Goal: Transaction & Acquisition: Purchase product/service

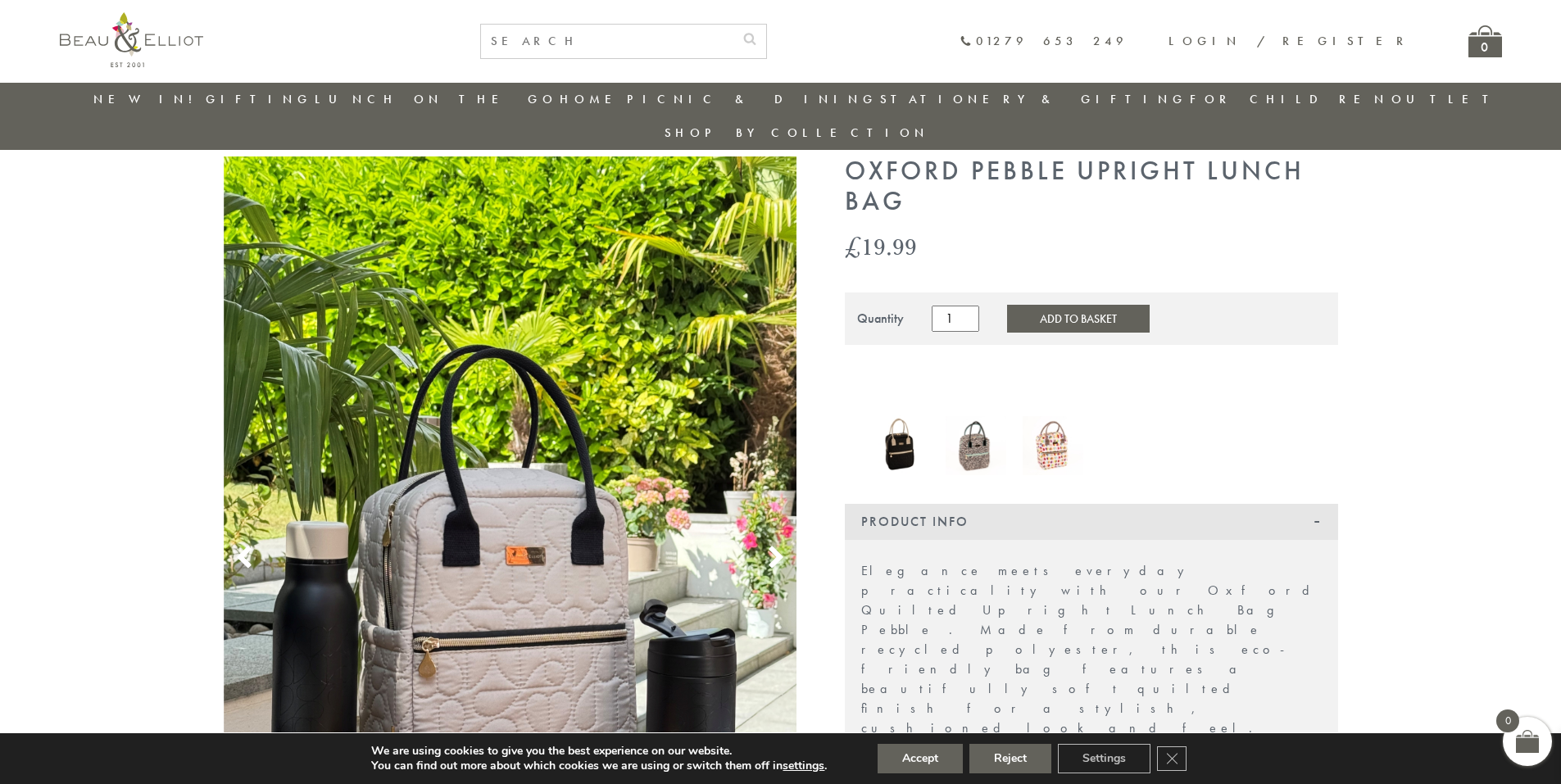
scroll to position [48, 0]
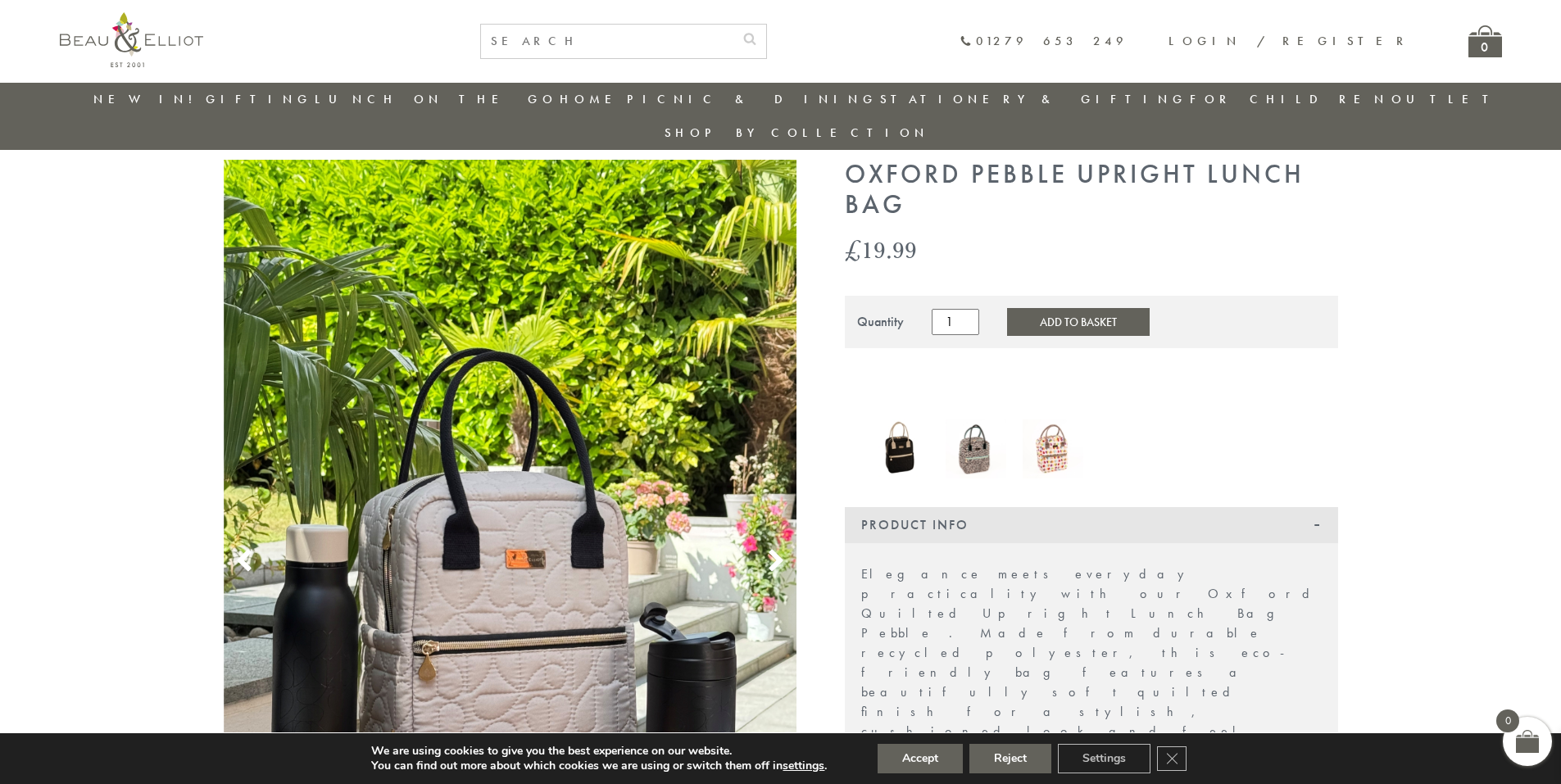
click at [900, 419] on img at bounding box center [899, 449] width 60 height 60
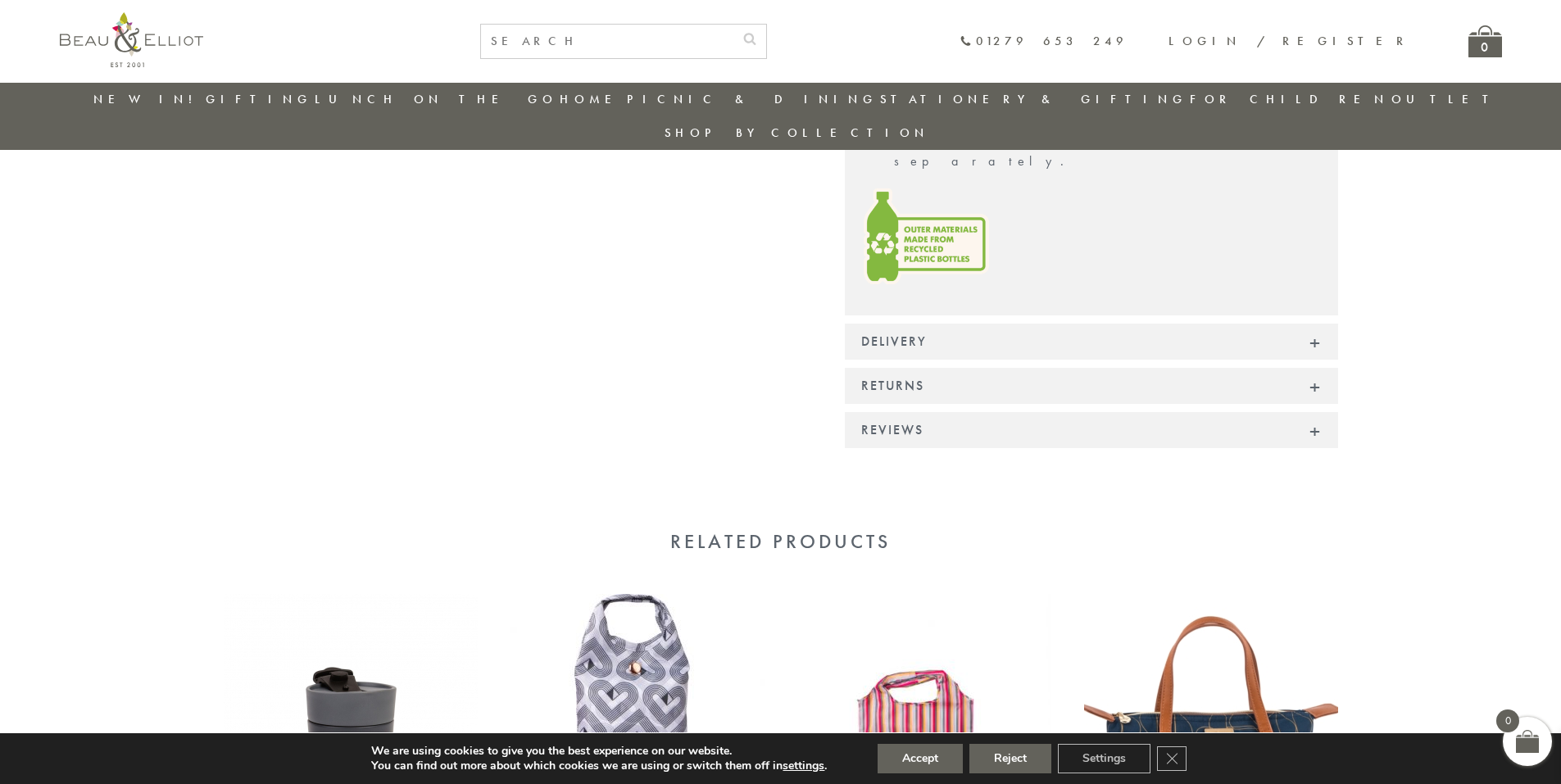
scroll to position [1030, 0]
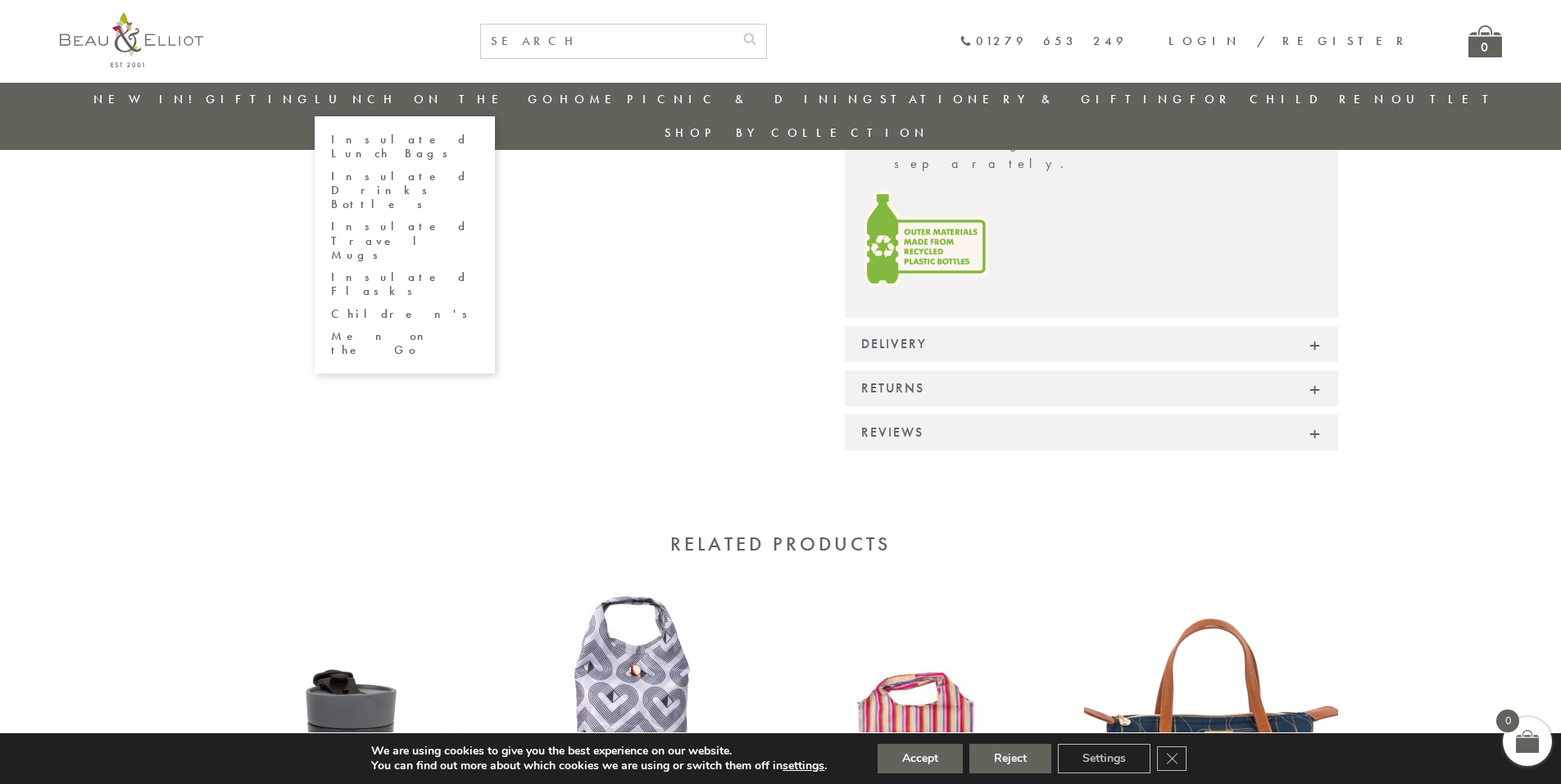
click at [460, 141] on link "Insulated Lunch Bags" at bounding box center [405, 147] width 148 height 29
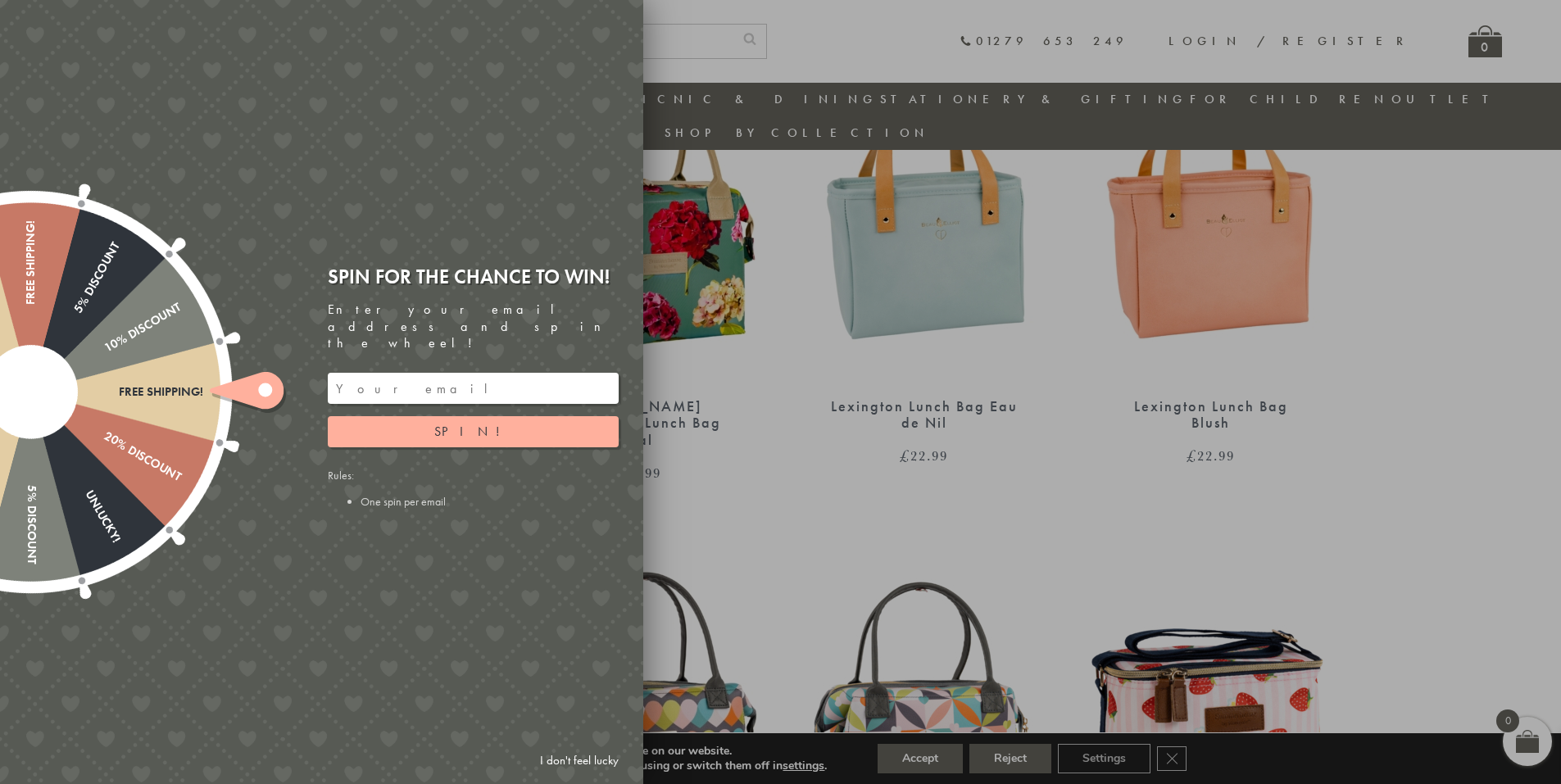
scroll to position [1604, 0]
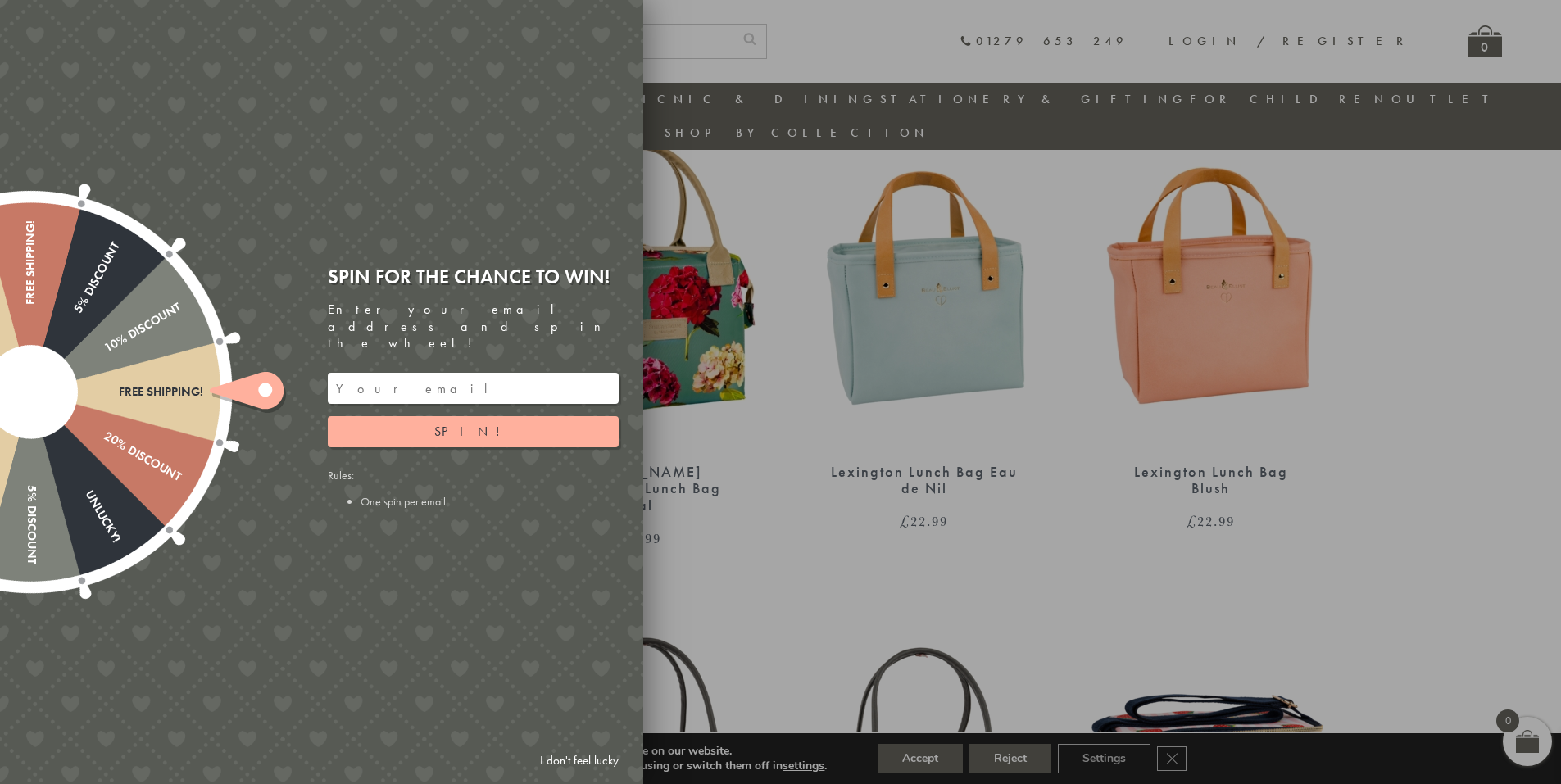
click at [570, 757] on link "I don't feel lucky" at bounding box center [579, 761] width 95 height 31
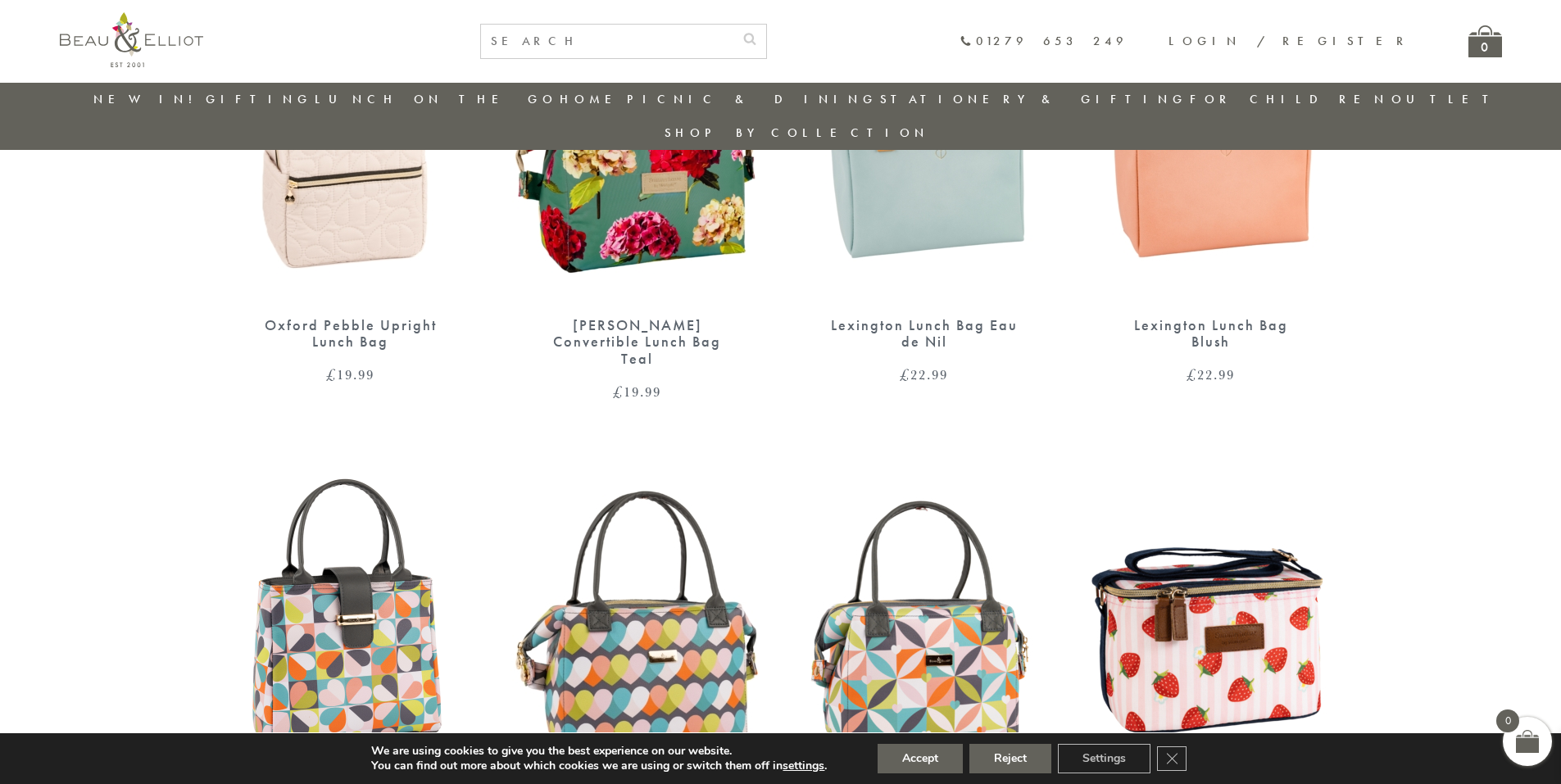
scroll to position [1768, 0]
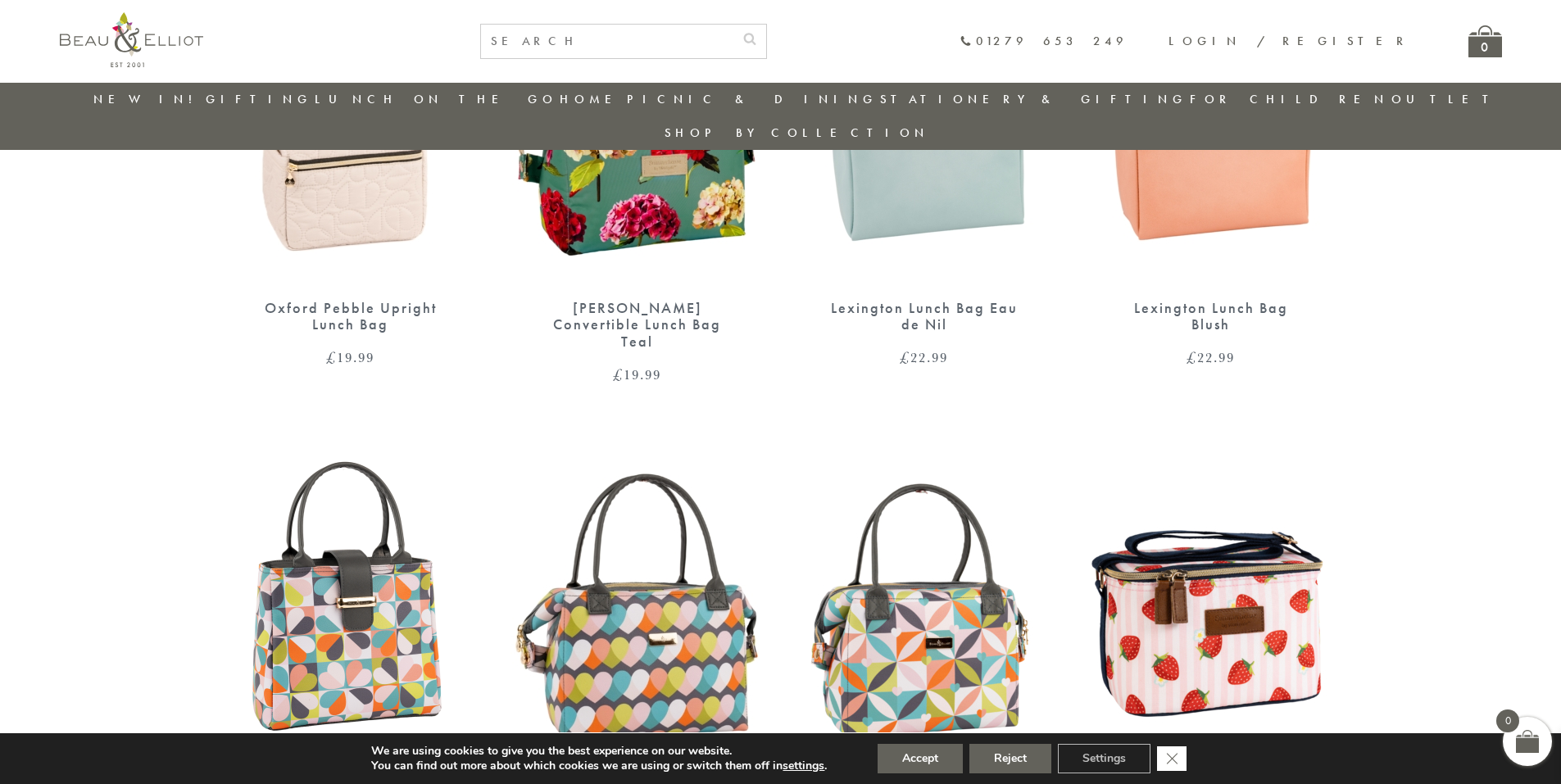
click at [1166, 757] on icon "Close GDPR Cookie Banner" at bounding box center [1172, 758] width 30 height 25
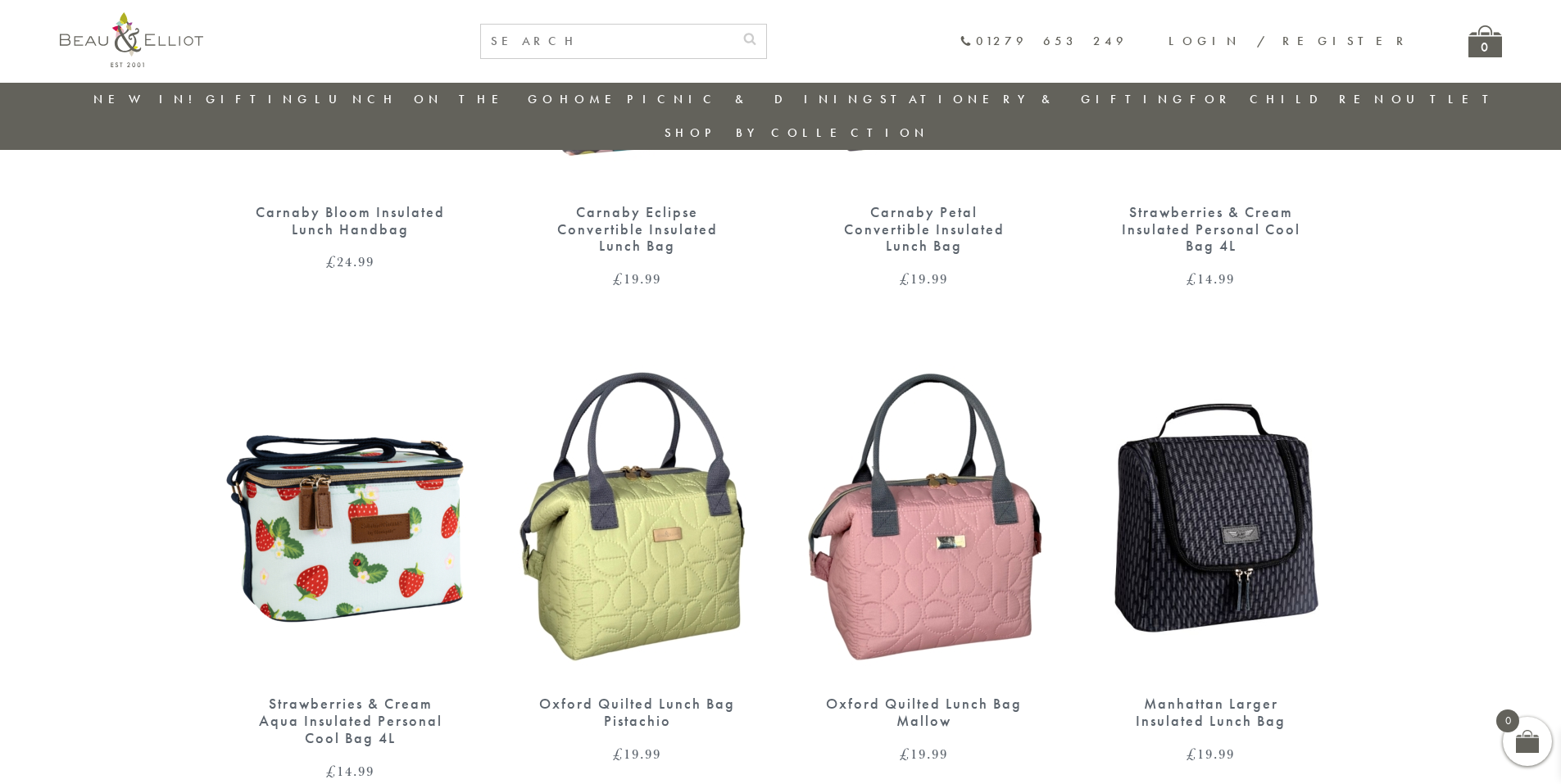
scroll to position [2424, 0]
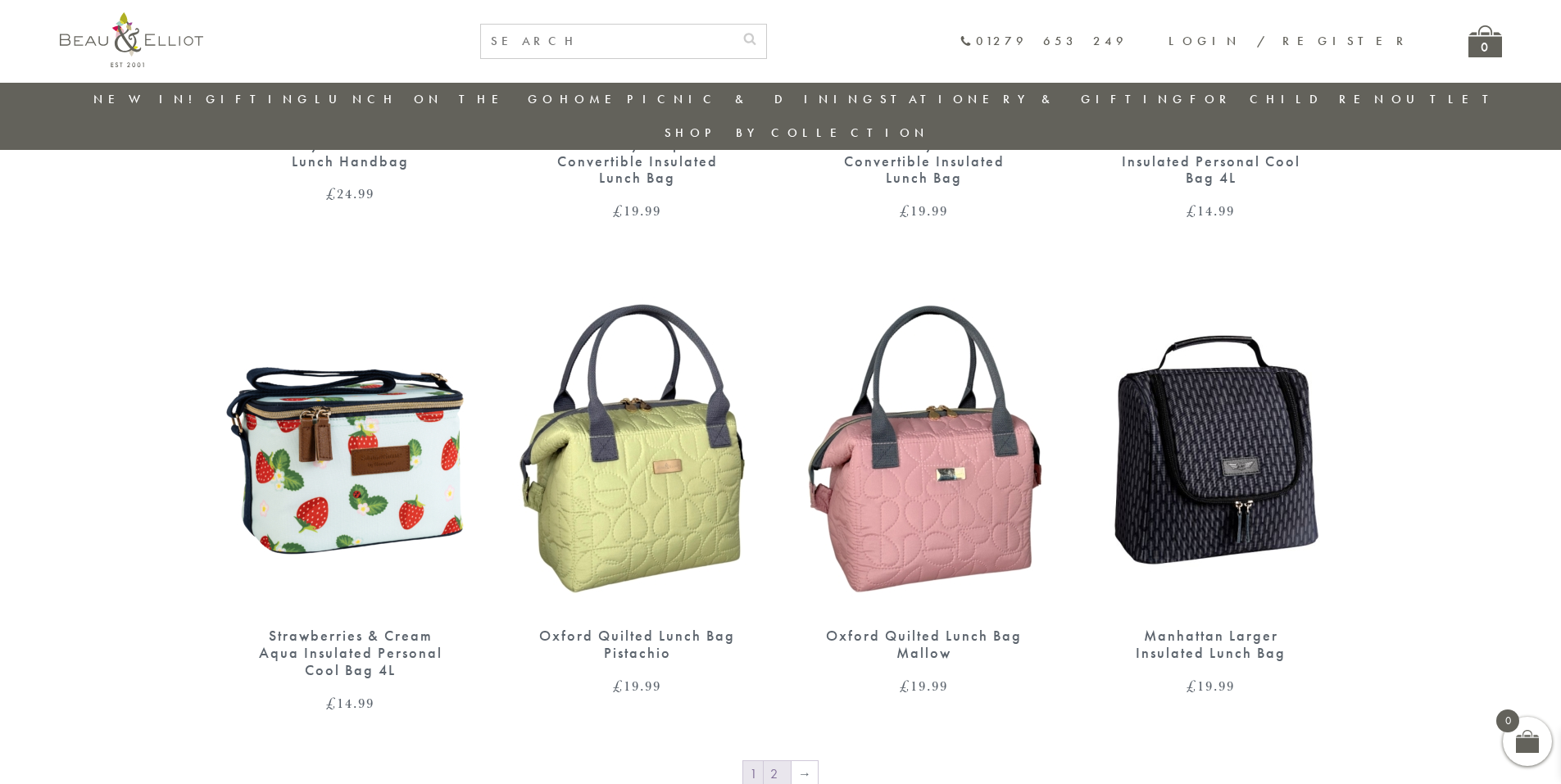
click at [771, 761] on link "2" at bounding box center [778, 773] width 27 height 26
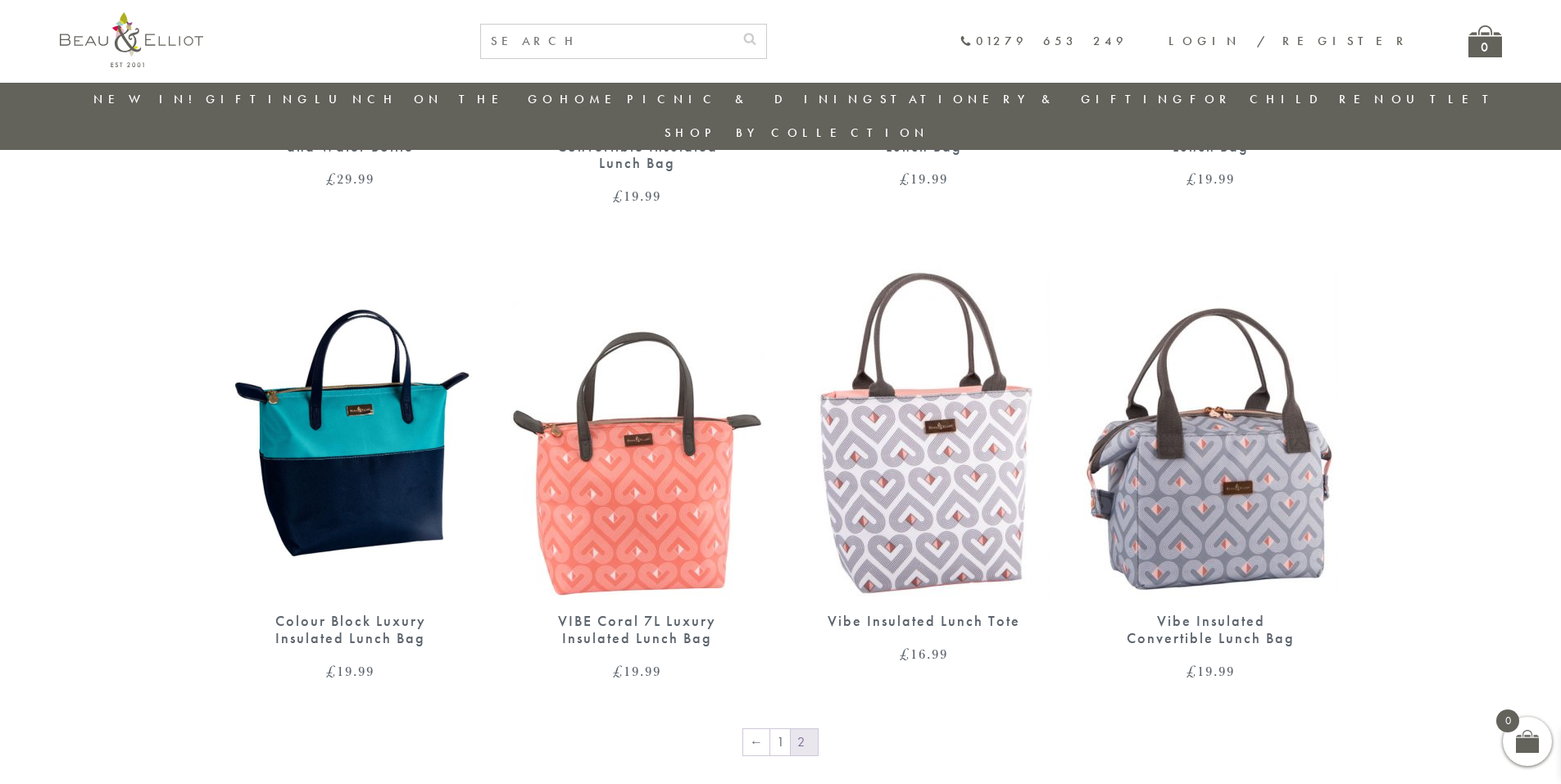
scroll to position [2014, 0]
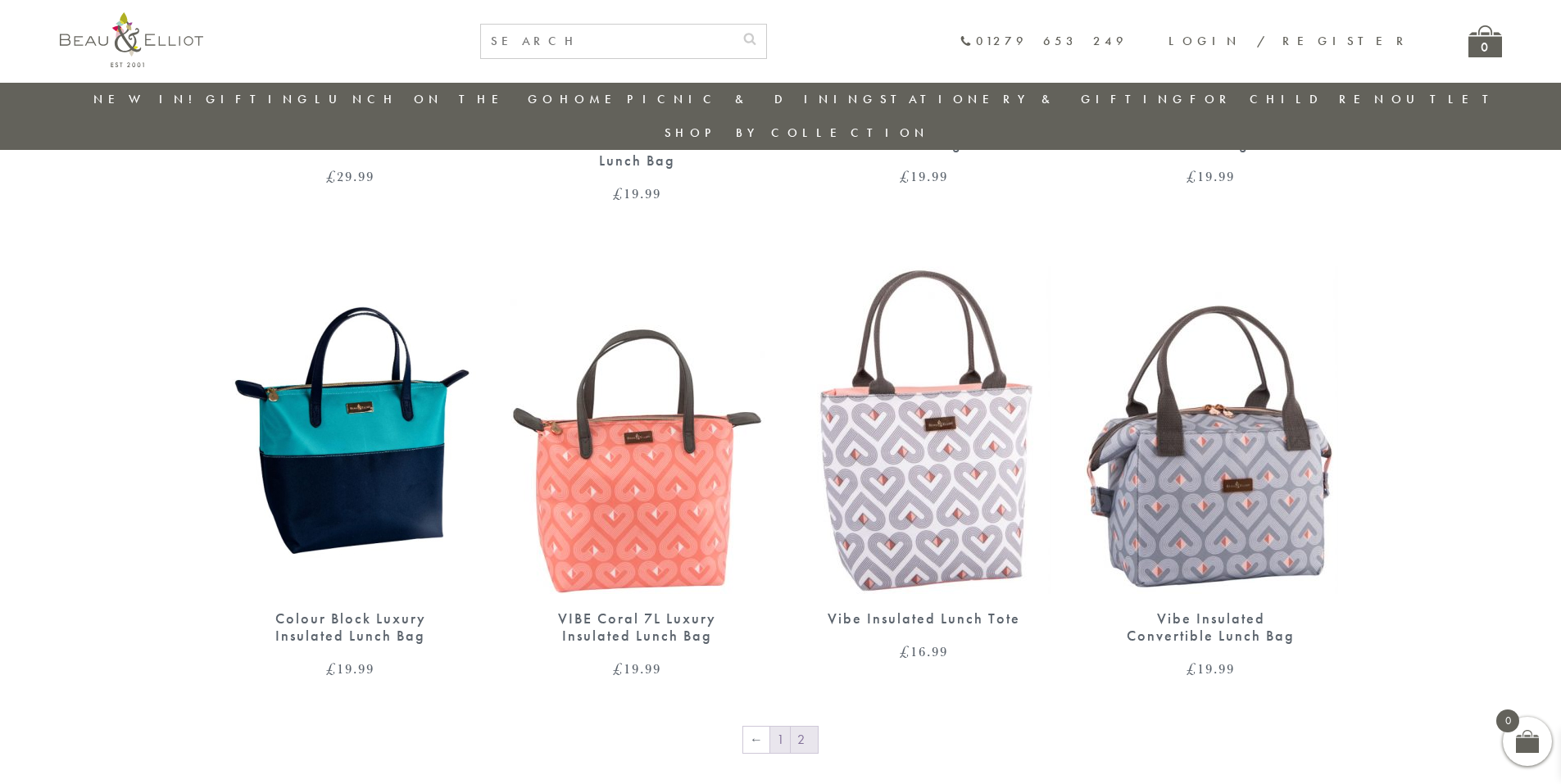
click at [782, 726] on link "1" at bounding box center [780, 739] width 20 height 26
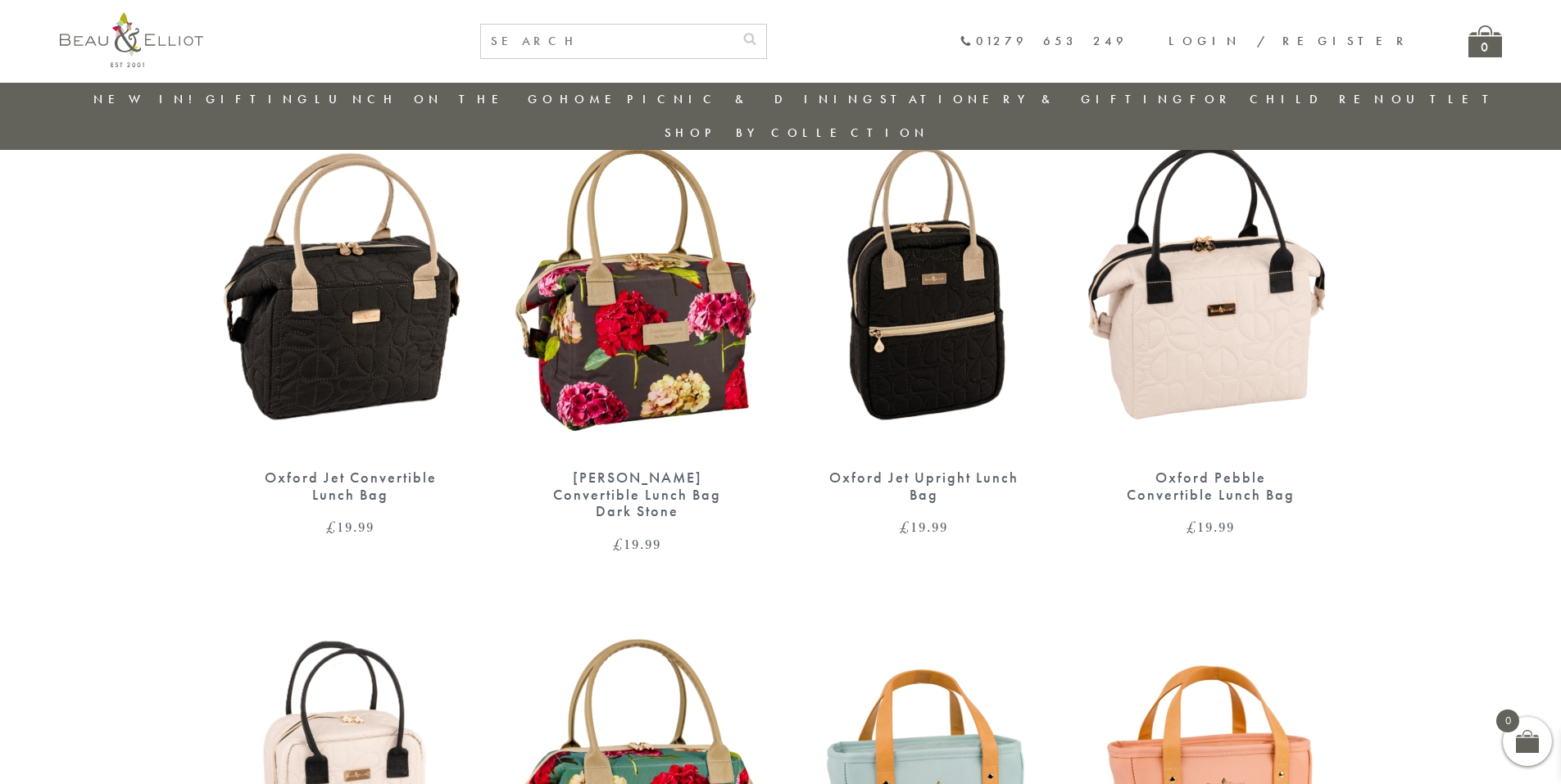
scroll to position [1113, 0]
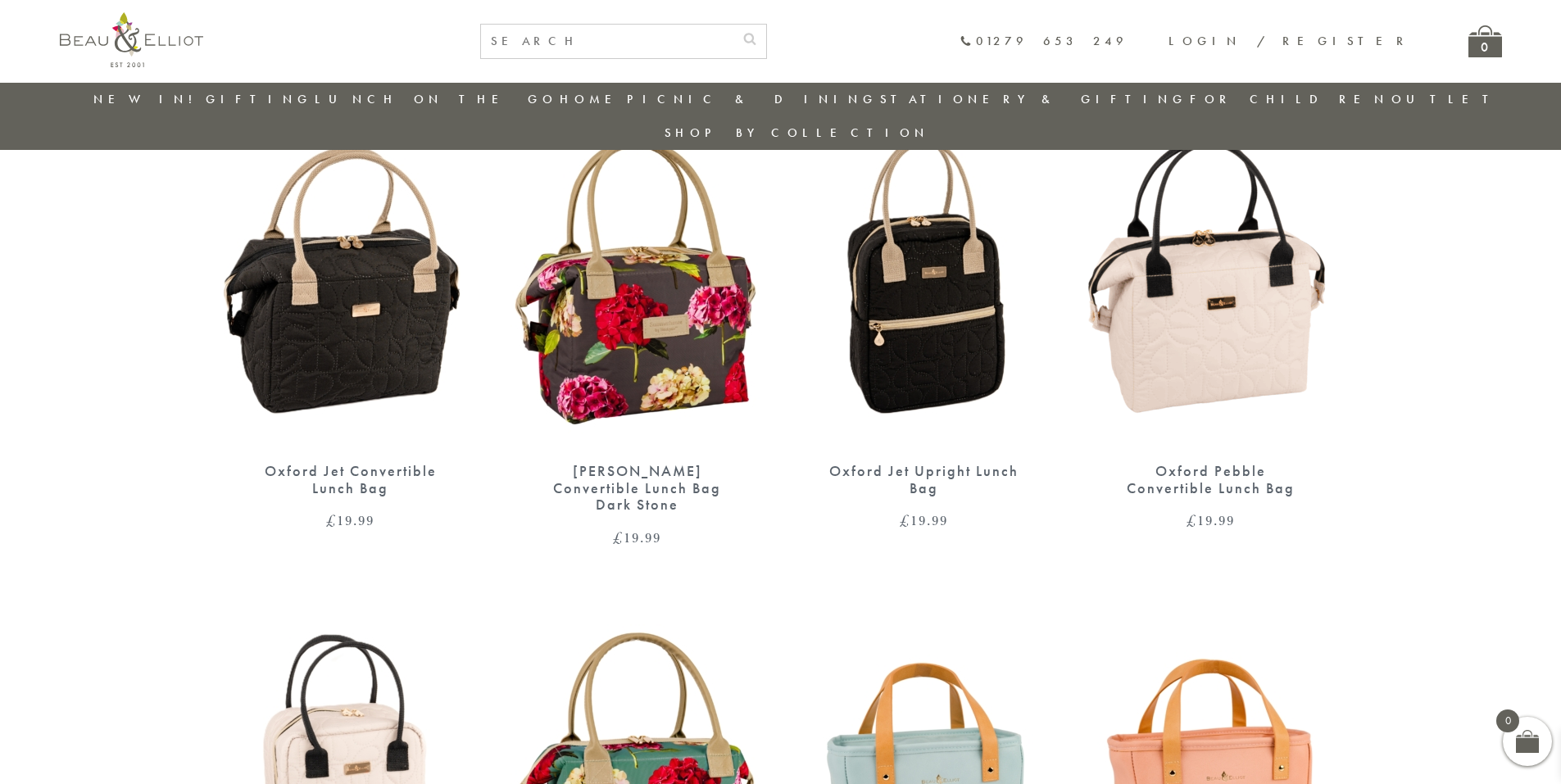
click at [326, 319] on img at bounding box center [350, 283] width 254 height 328
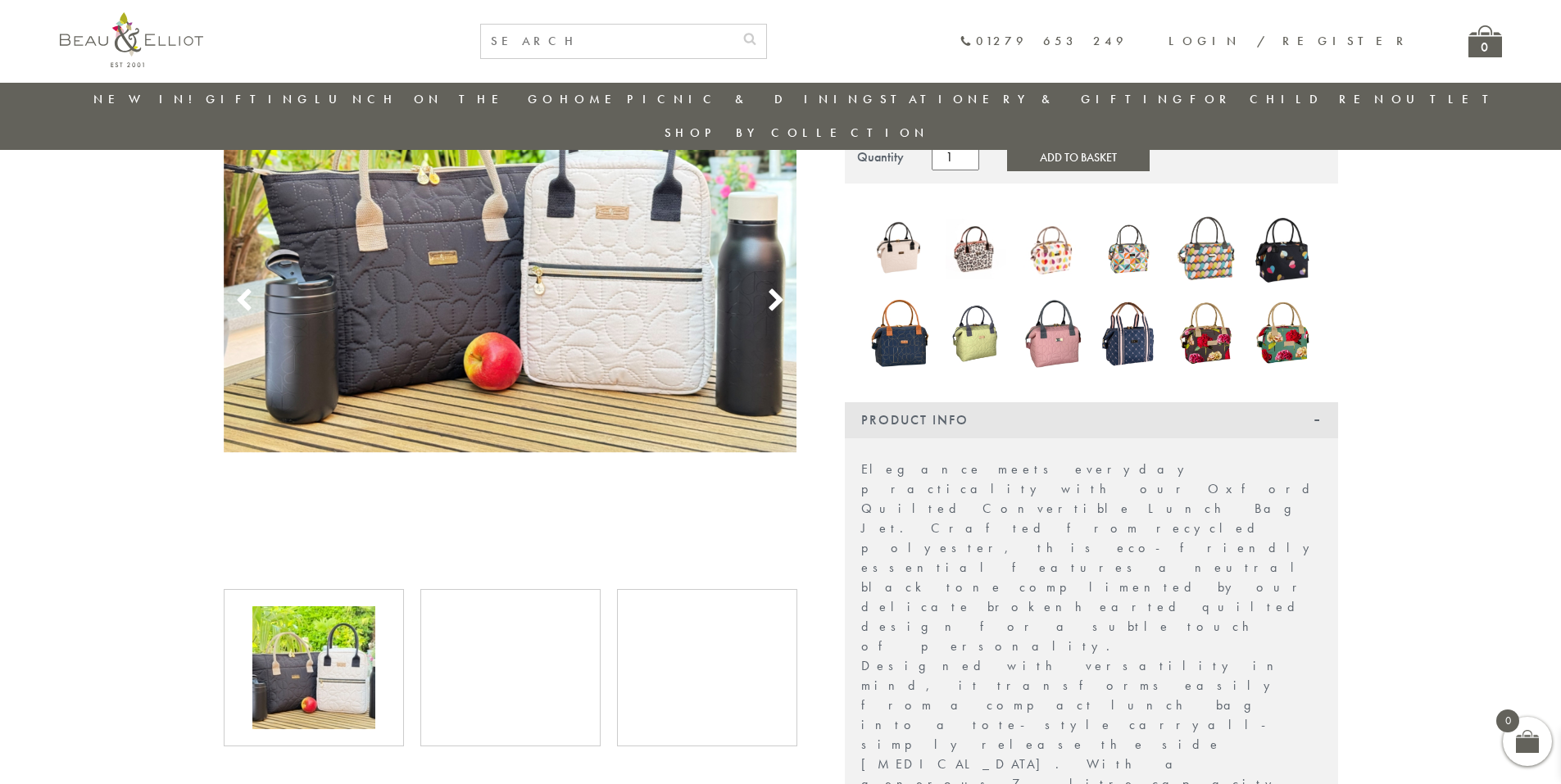
scroll to position [212, 0]
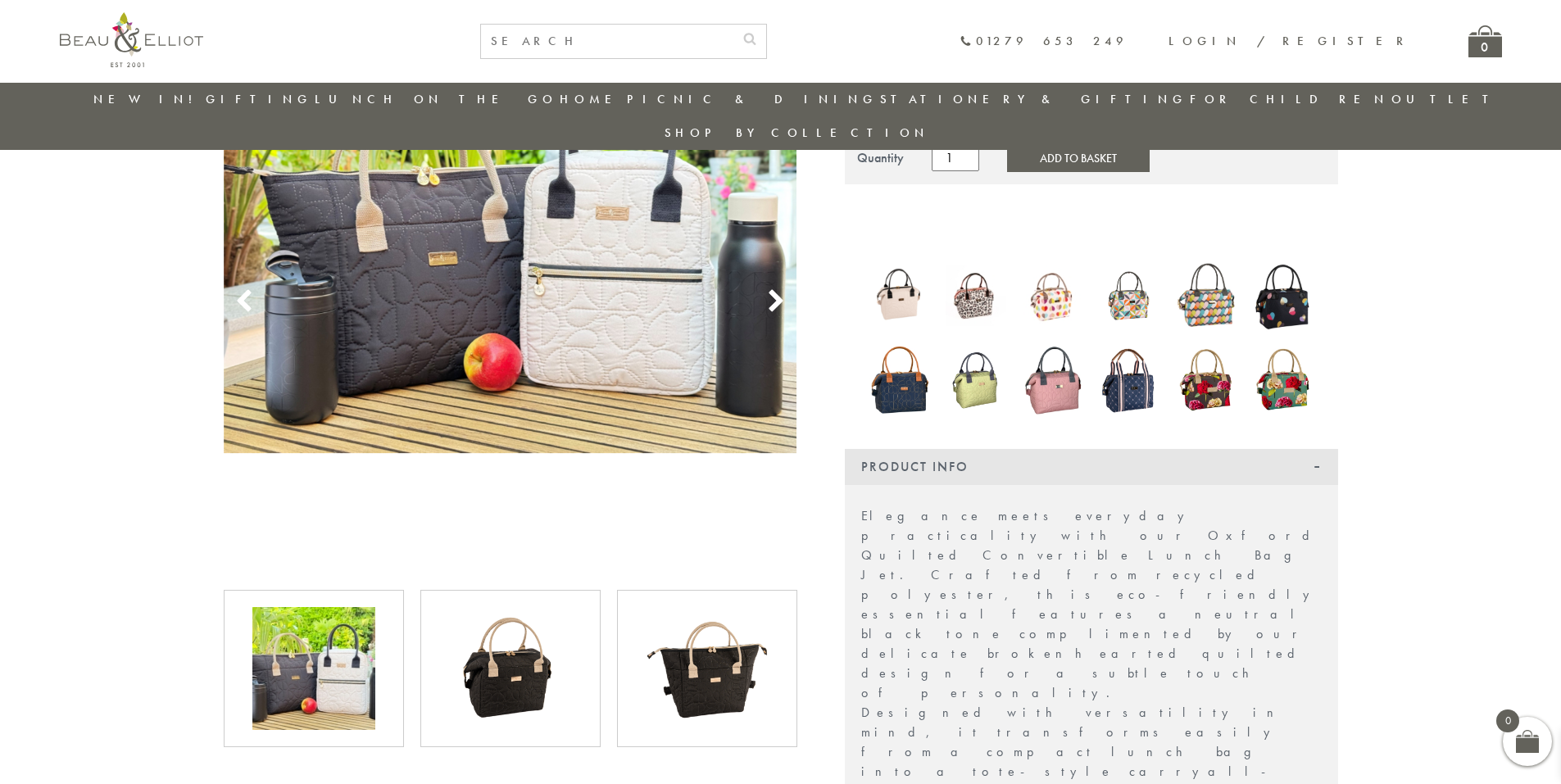
click at [523, 608] on img at bounding box center [510, 668] width 123 height 123
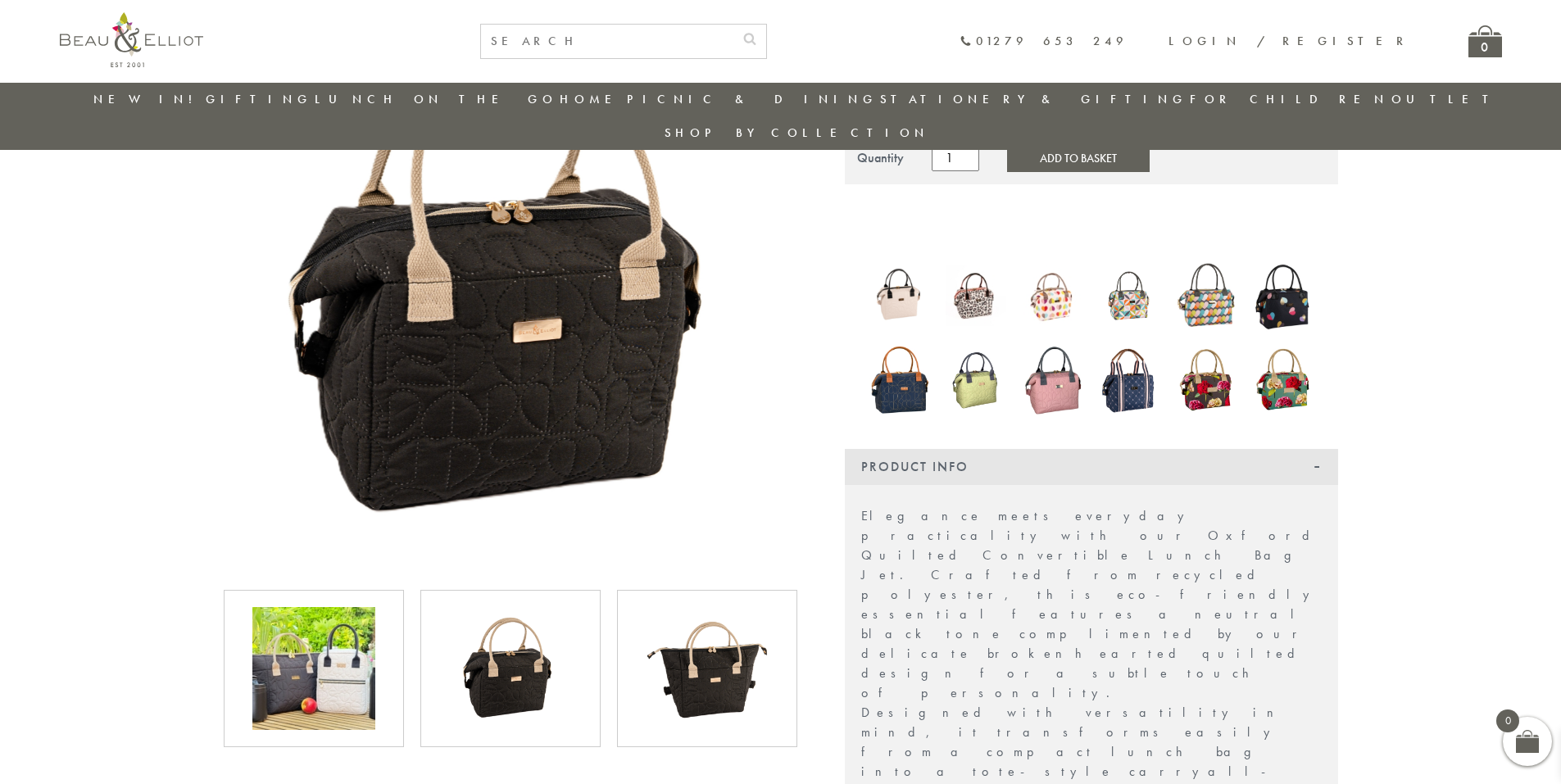
click at [721, 630] on img at bounding box center [708, 668] width 123 height 123
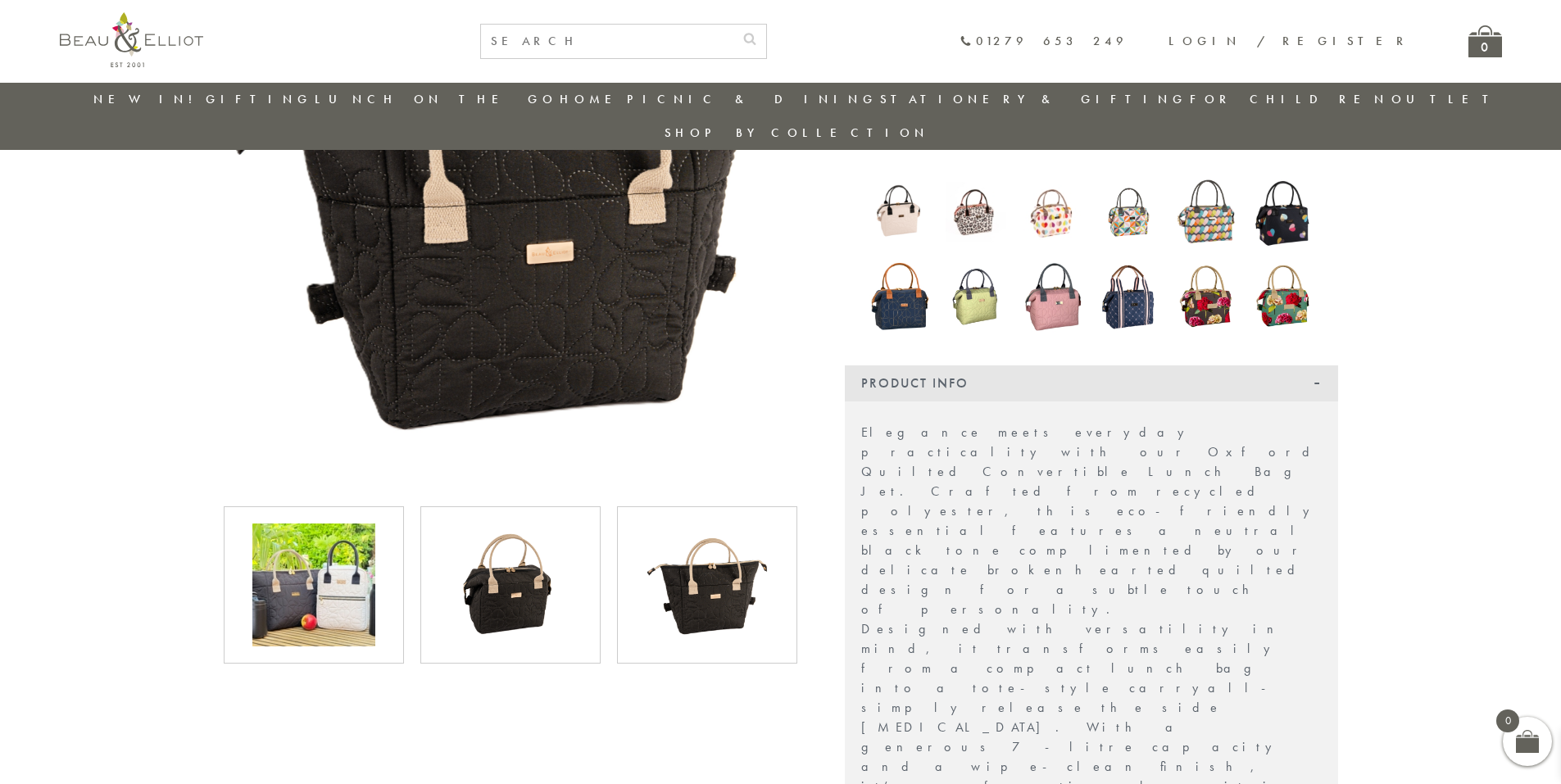
scroll to position [293, 0]
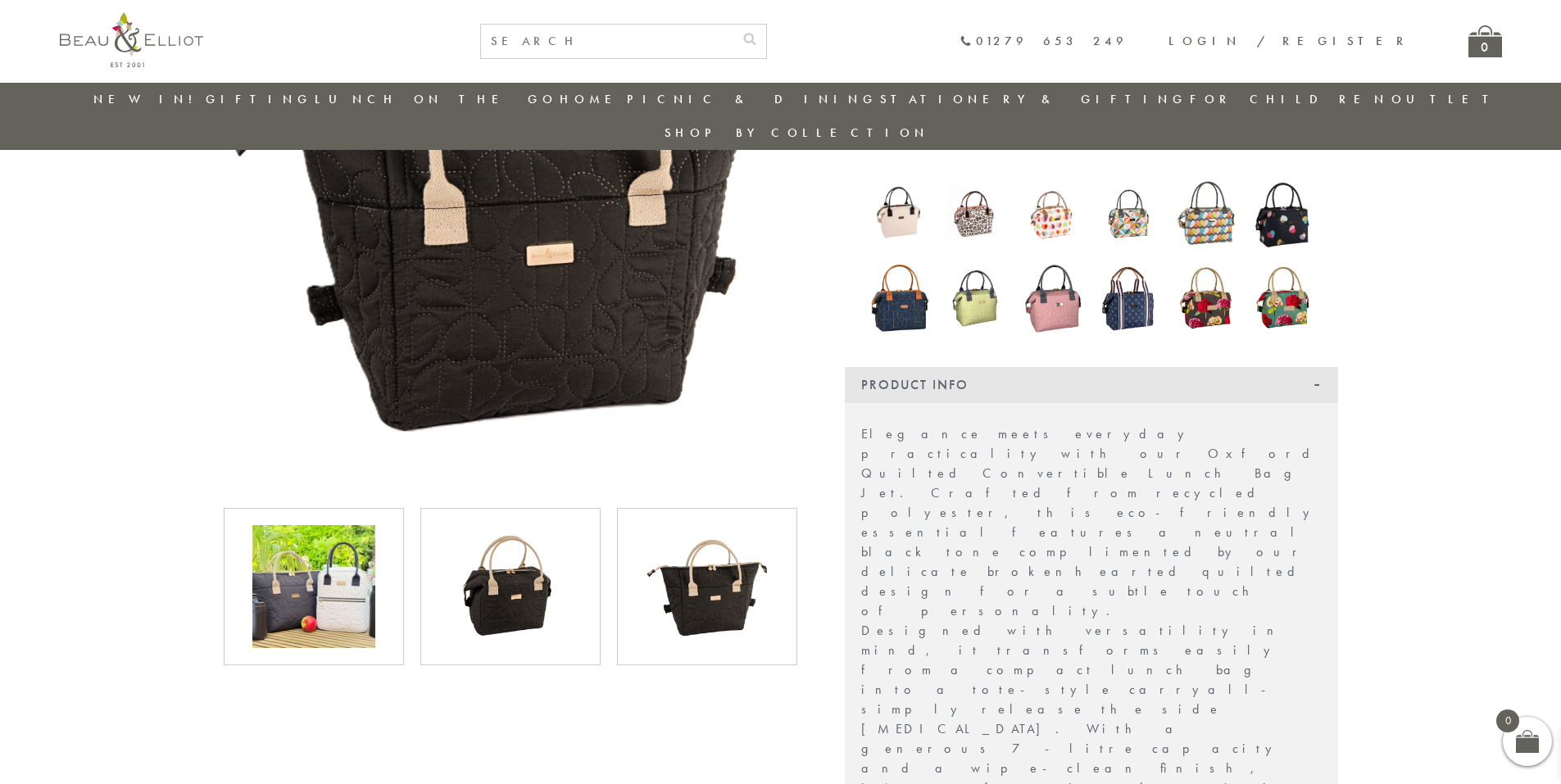
click at [314, 562] on img at bounding box center [314, 587] width 123 height 123
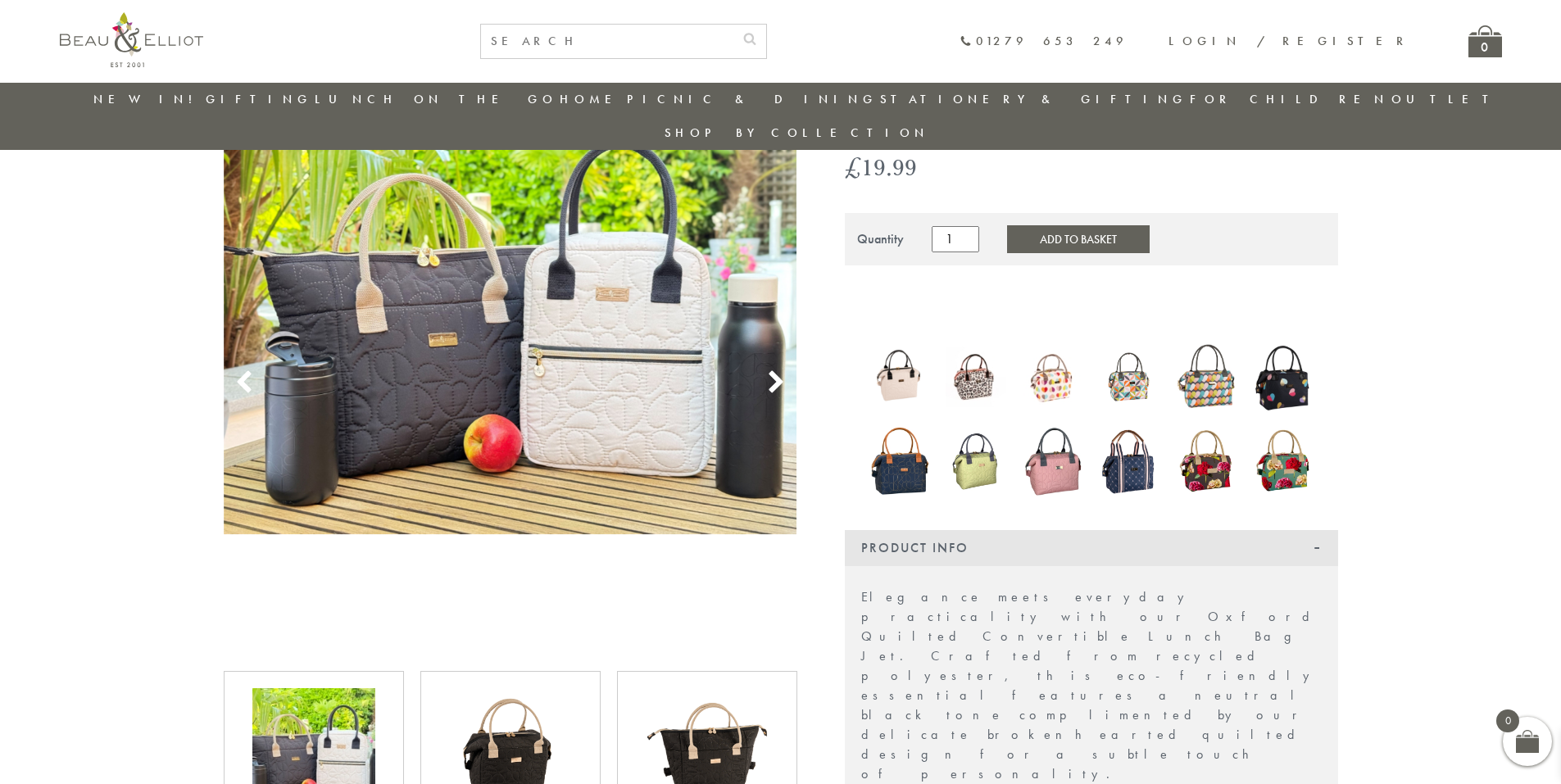
scroll to position [129, 0]
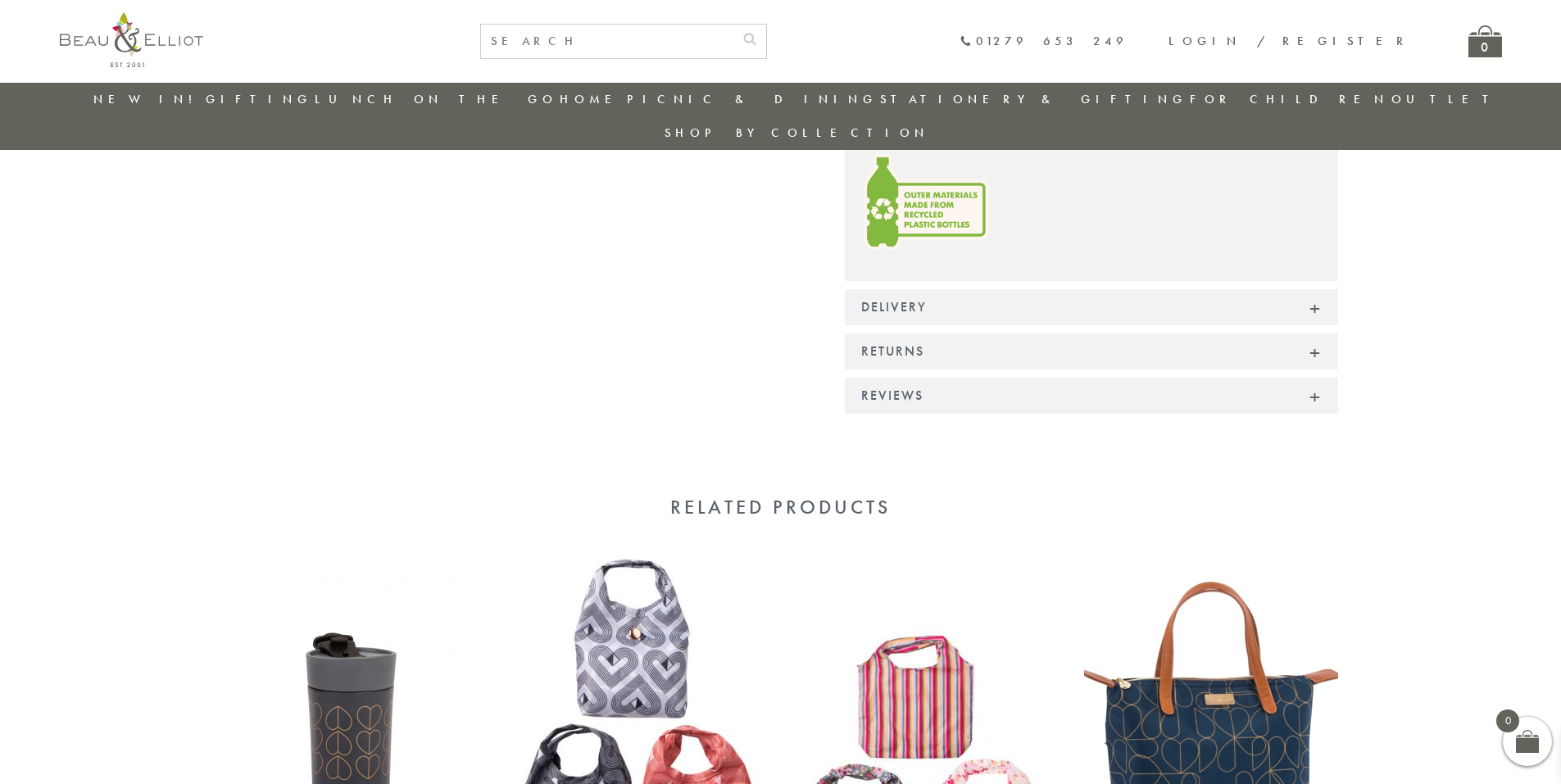
scroll to position [1030, 0]
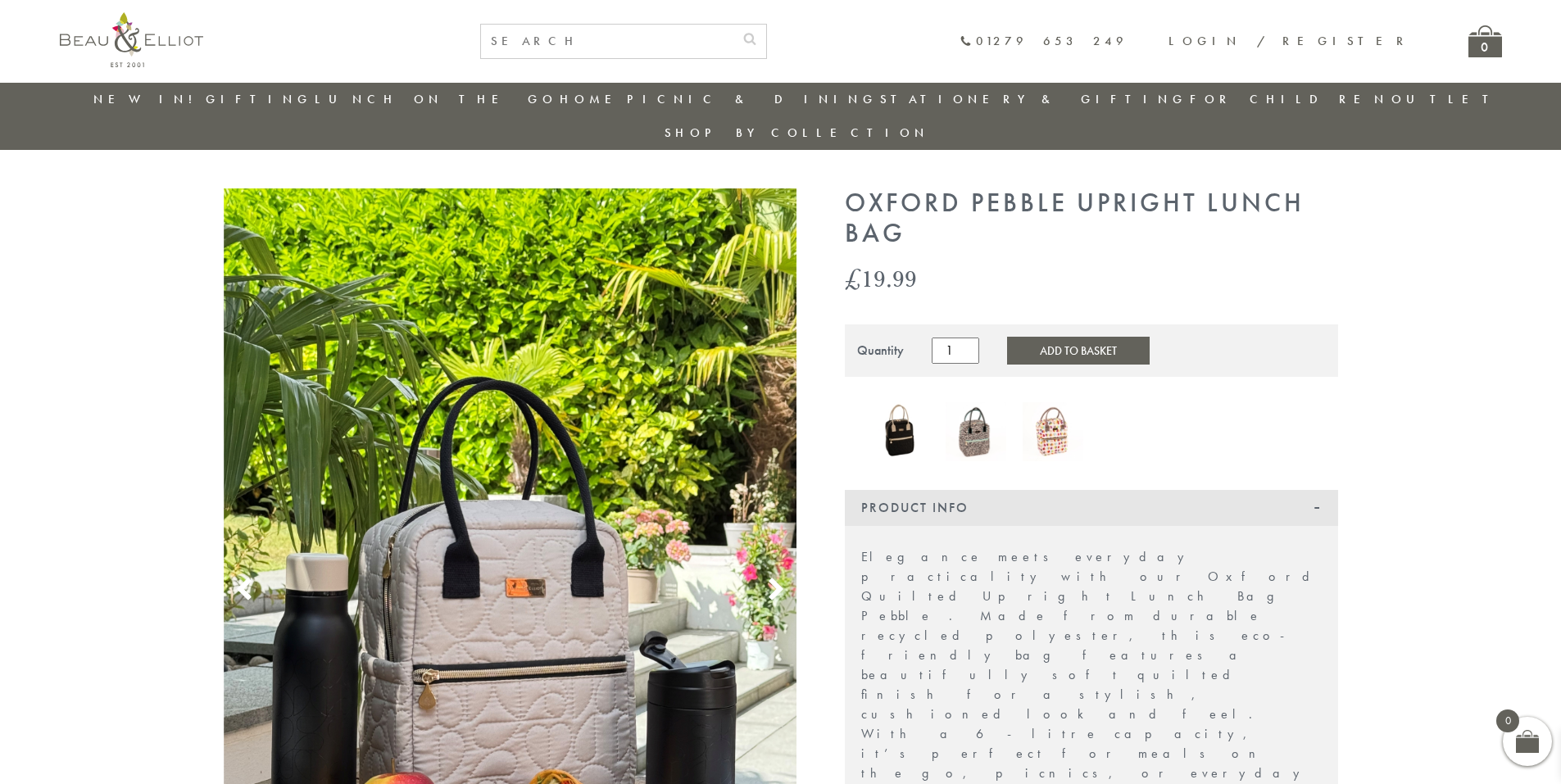
scroll to position [18, 0]
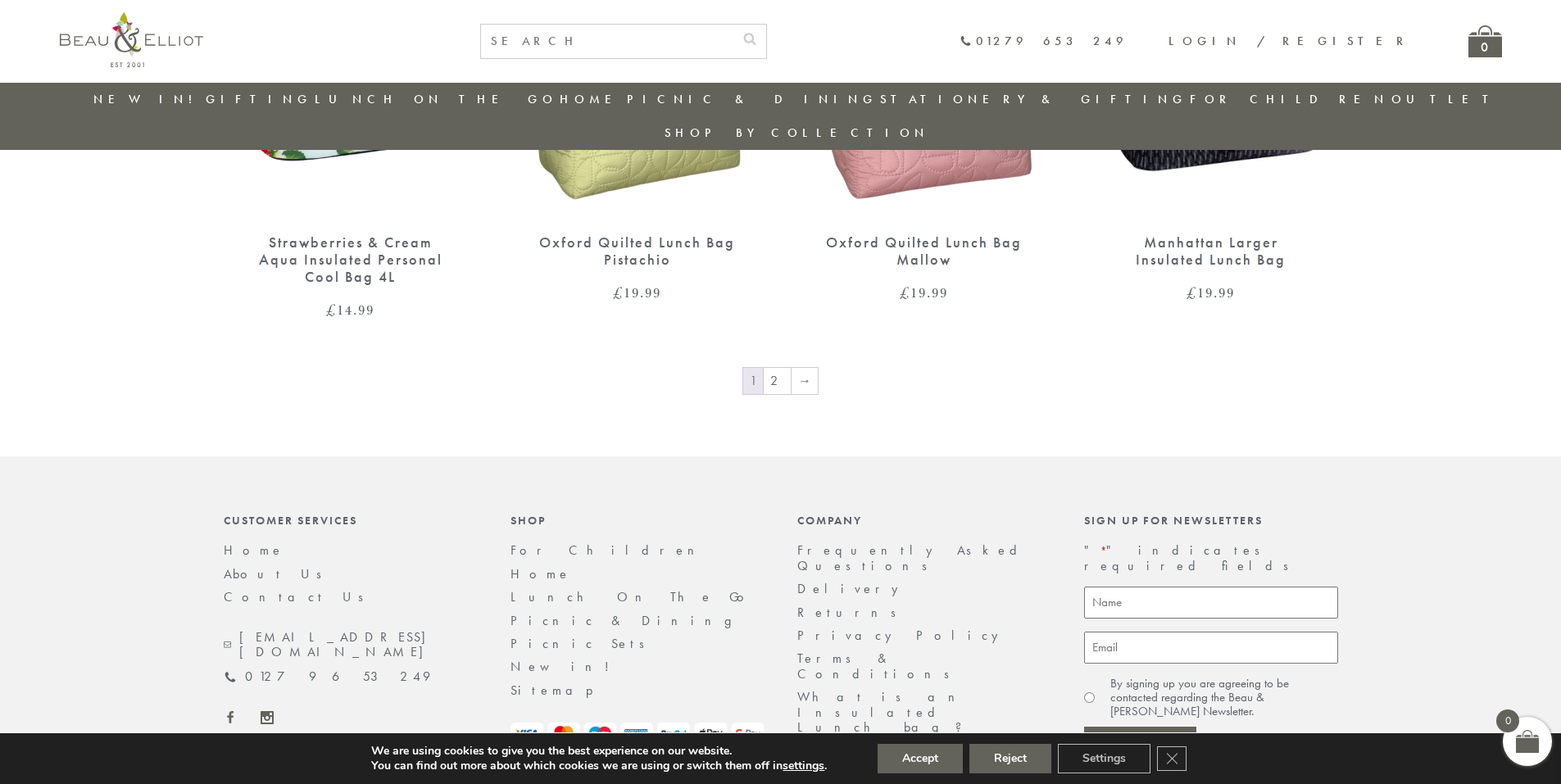
scroll to position [2833, 0]
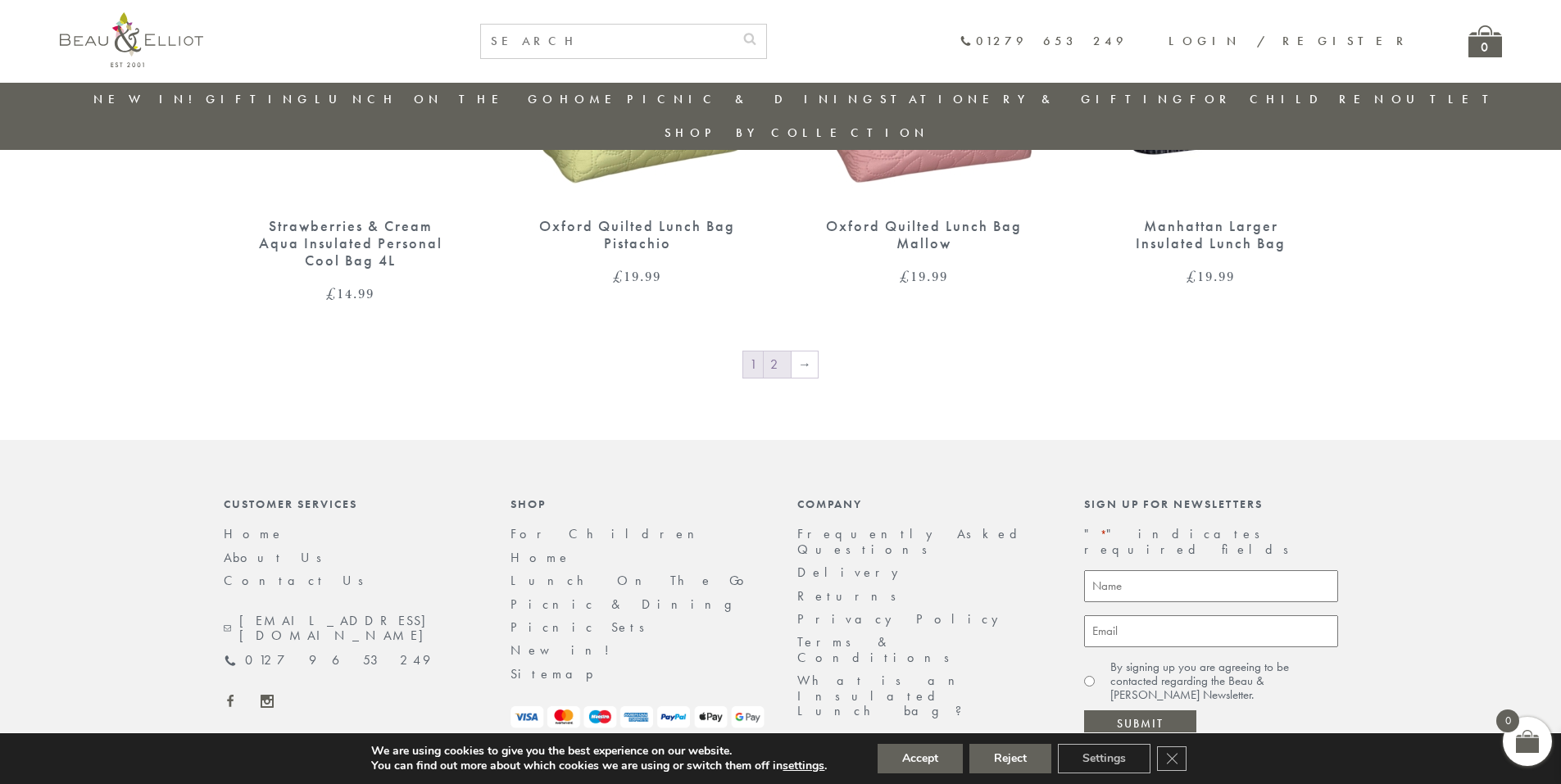
click at [769, 352] on link "2" at bounding box center [778, 364] width 27 height 26
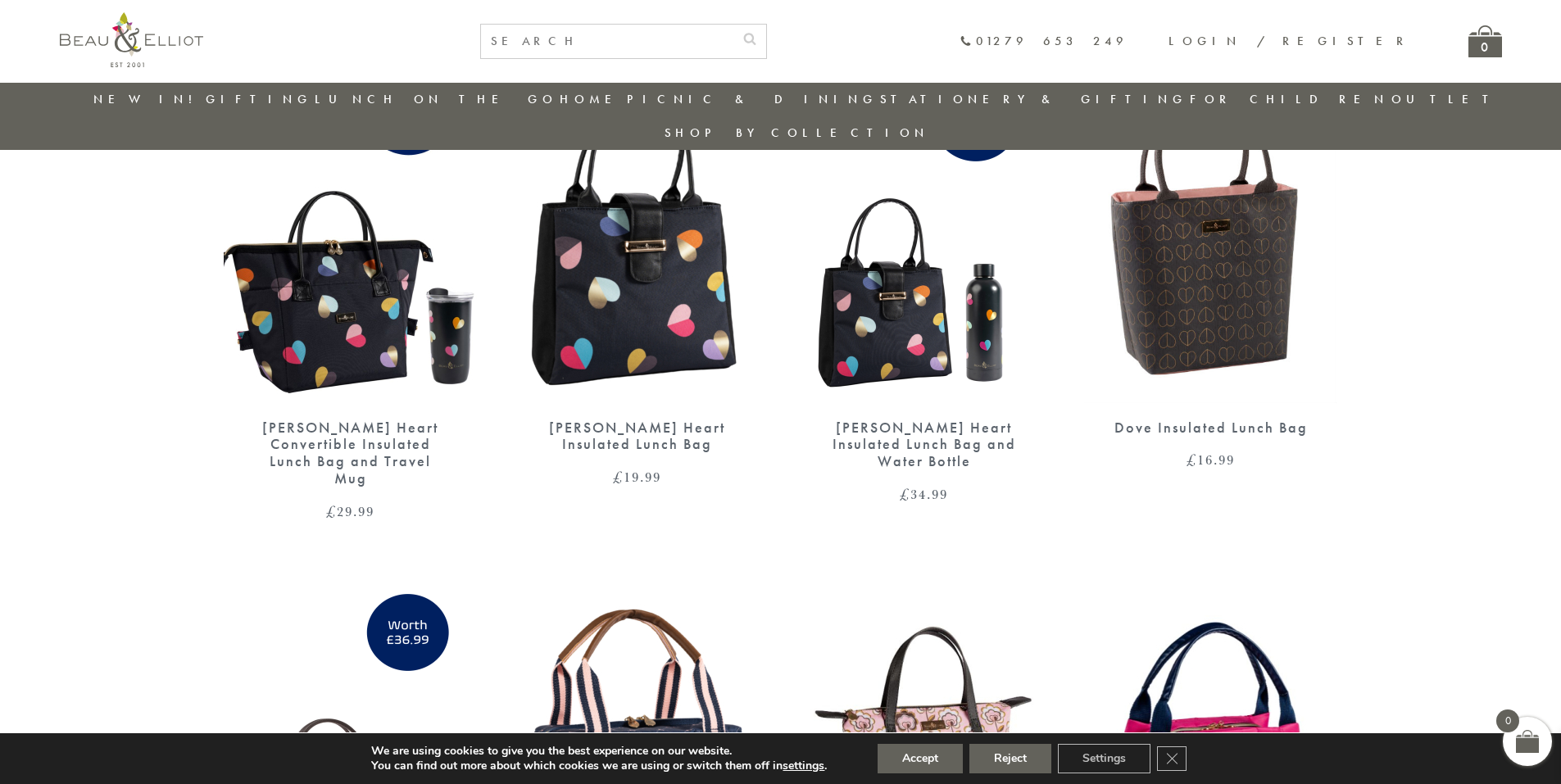
scroll to position [1113, 0]
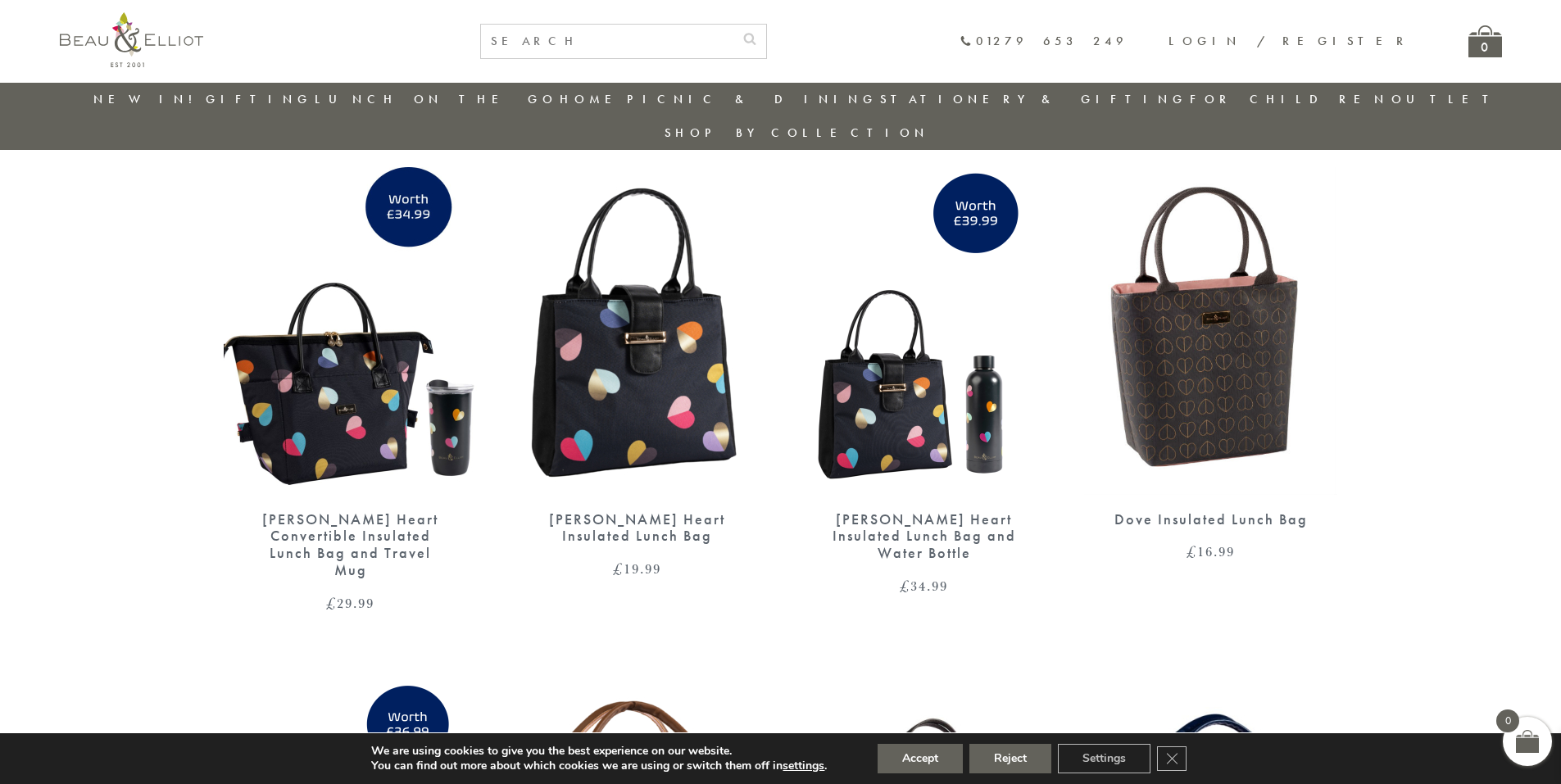
click at [635, 328] on img at bounding box center [638, 331] width 254 height 328
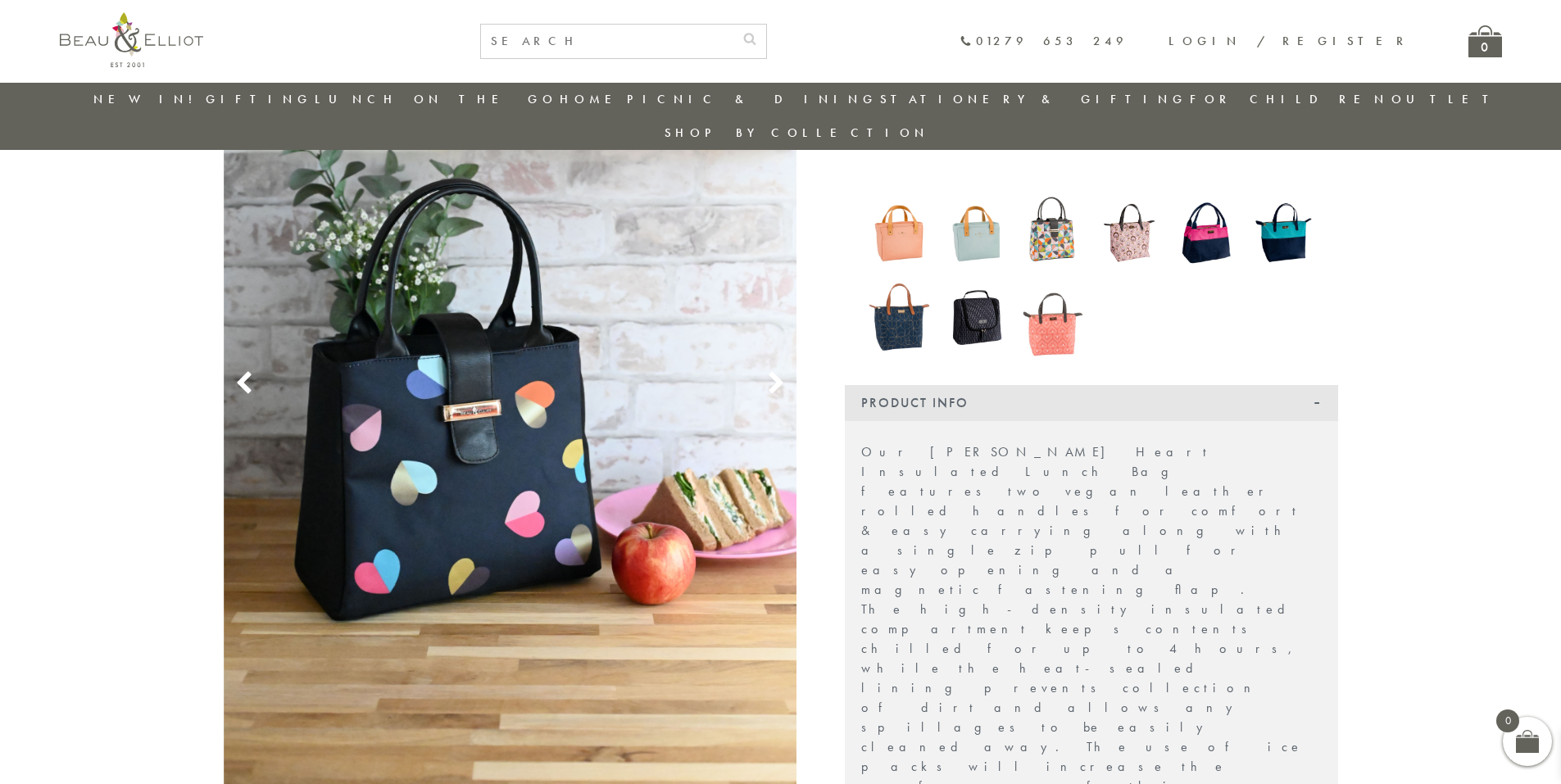
scroll to position [294, 0]
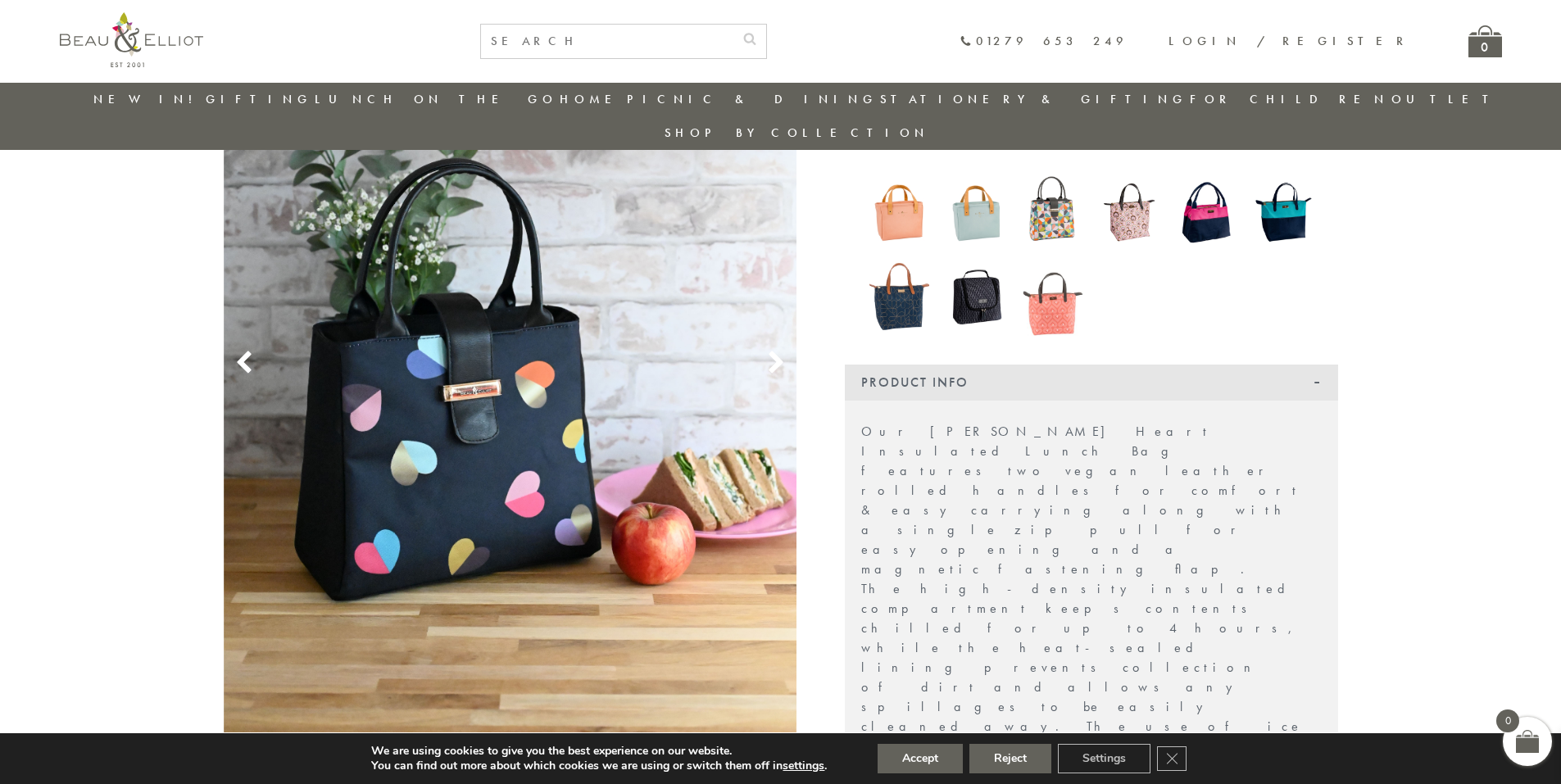
click at [766, 351] on icon at bounding box center [777, 363] width 25 height 25
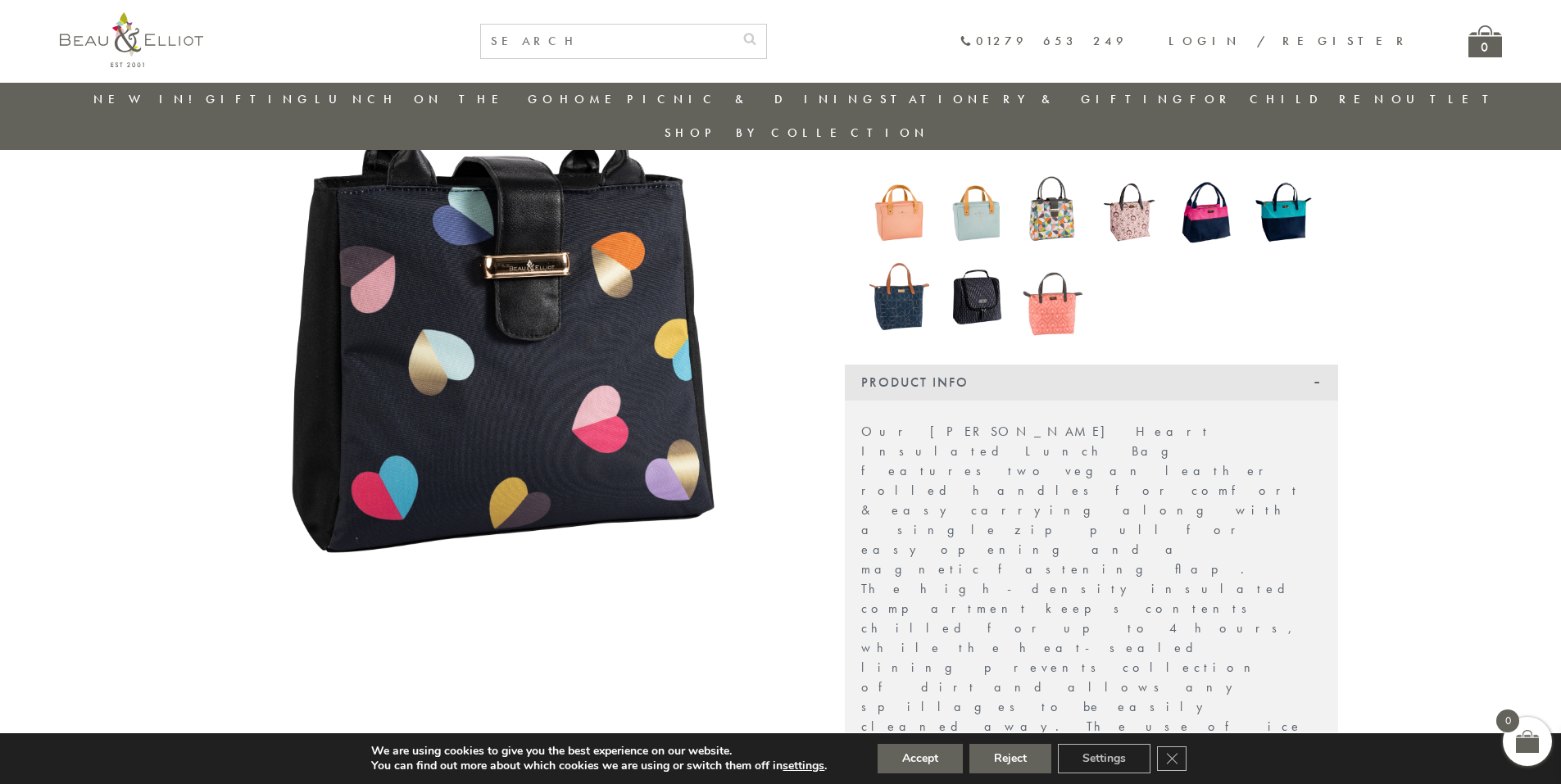
click at [766, 351] on icon at bounding box center [777, 363] width 25 height 25
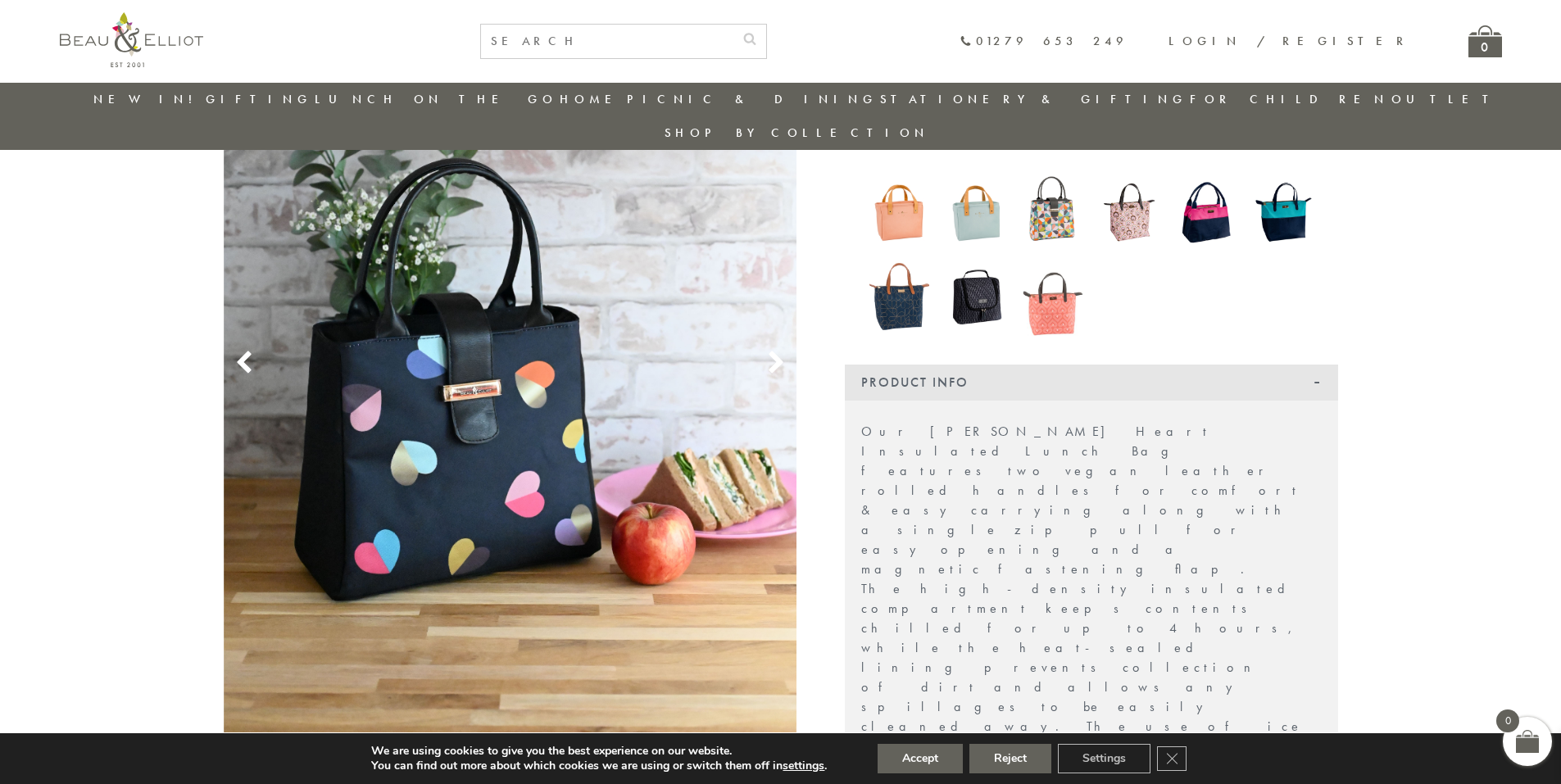
click at [766, 351] on icon at bounding box center [777, 363] width 25 height 25
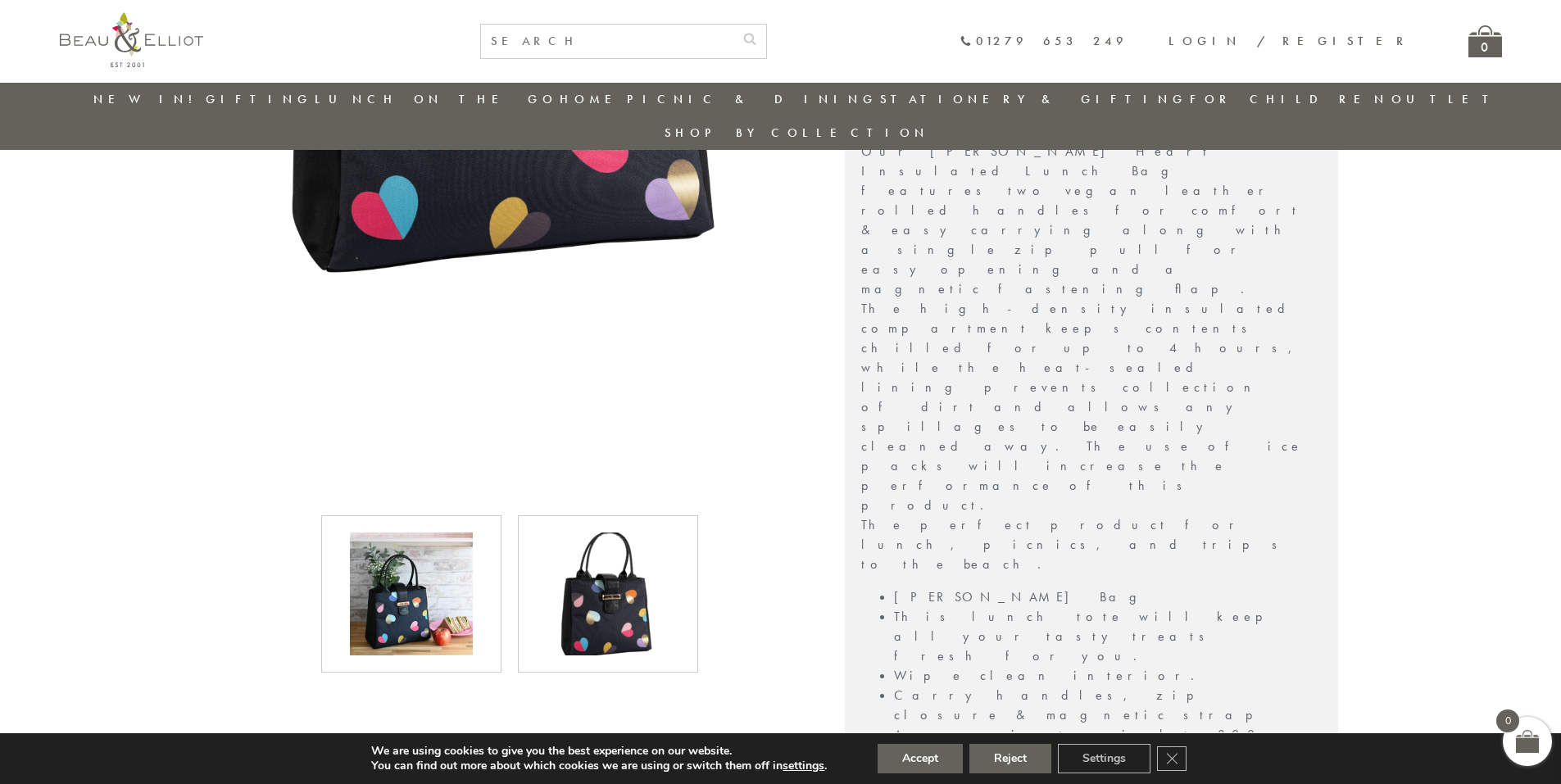
scroll to position [622, 0]
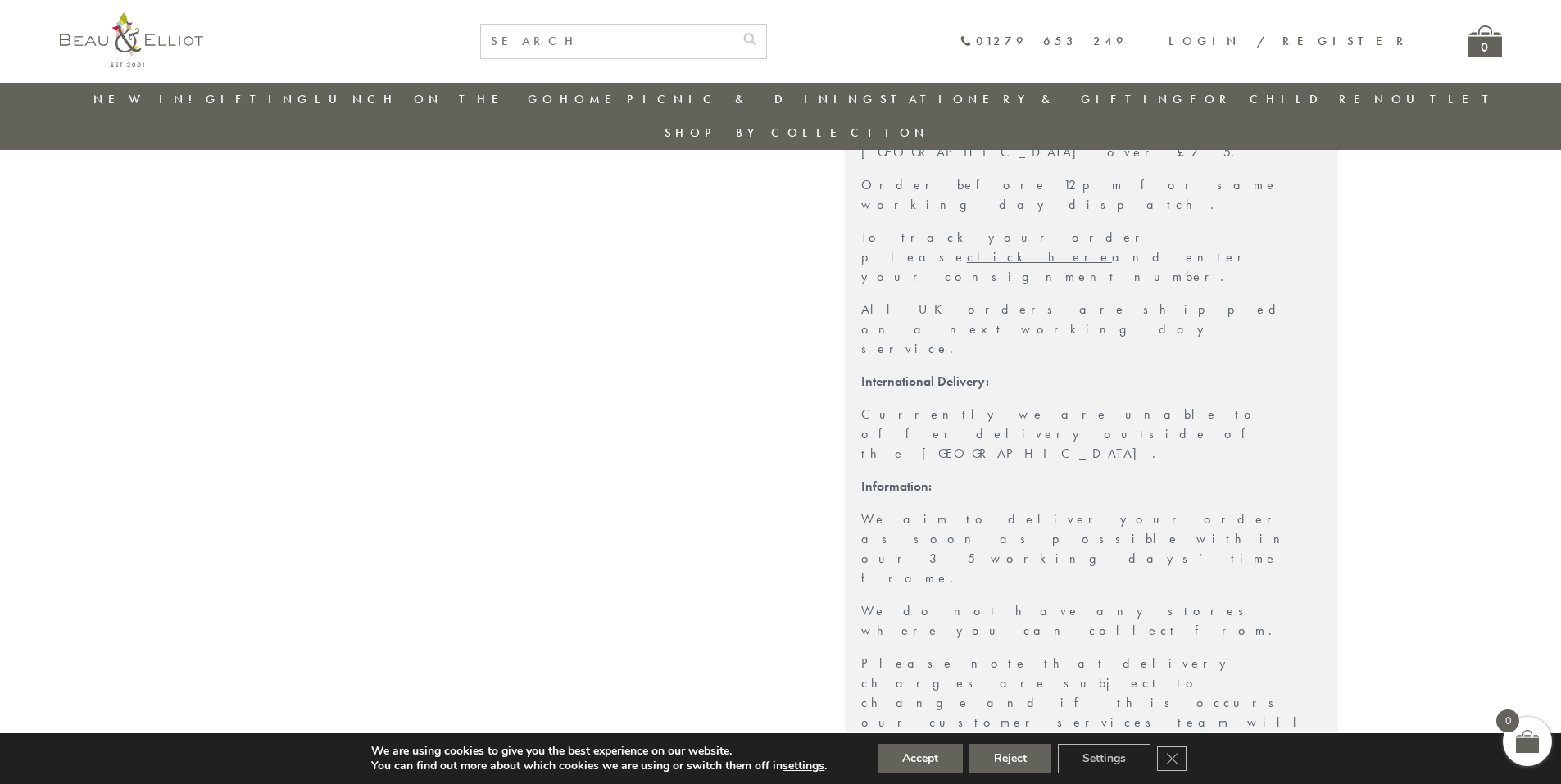
scroll to position [1933, 0]
